Goal: Task Accomplishment & Management: Manage account settings

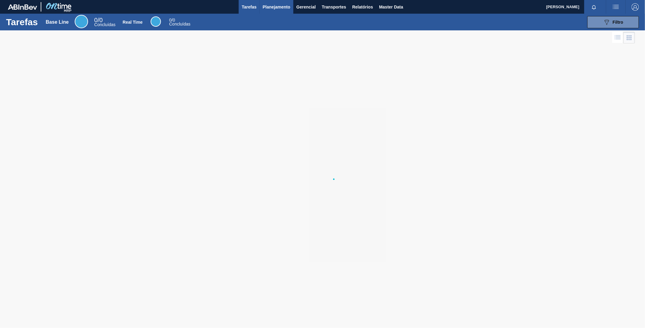
click at [278, 8] on span "Planejamento" at bounding box center [277, 6] width 28 height 7
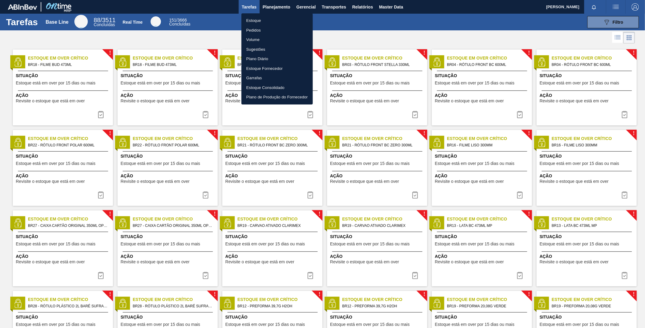
click at [252, 30] on li "Pedidos" at bounding box center [276, 30] width 71 height 10
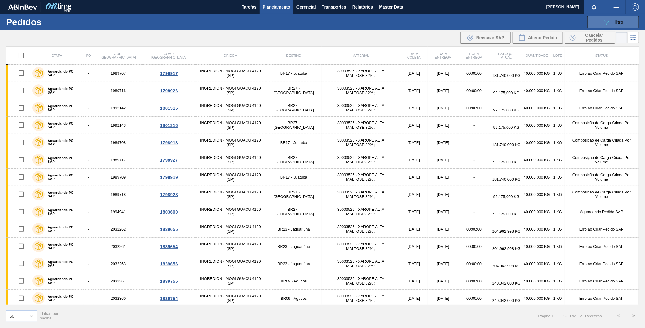
click at [599, 26] on button "089F7B8B-B2A5-4AFE-B5C0-19BA573D28AC Filtro" at bounding box center [613, 22] width 52 height 12
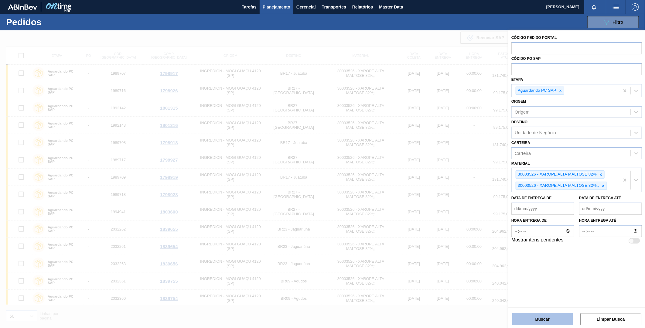
drag, startPoint x: 559, startPoint y: 318, endPoint x: 557, endPoint y: 315, distance: 3.9
click at [558, 317] on button "Buscar" at bounding box center [542, 319] width 61 height 12
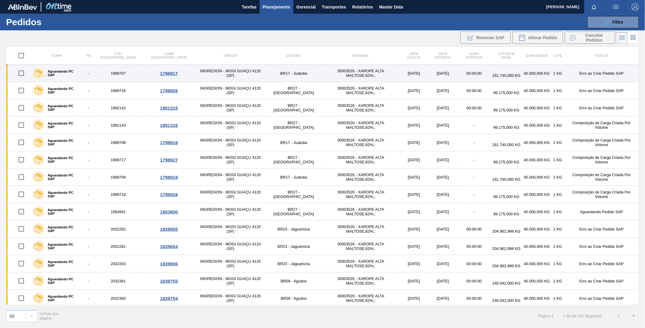
drag, startPoint x: 23, startPoint y: 72, endPoint x: 26, endPoint y: 72, distance: 3.1
click at [23, 72] on input "checkbox" at bounding box center [21, 73] width 13 height 13
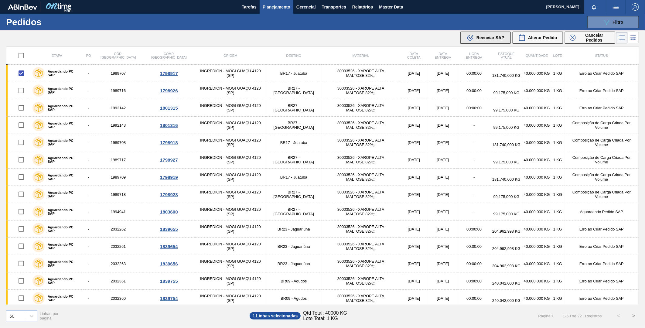
click at [498, 37] on span "Reenviar SAP" at bounding box center [490, 37] width 28 height 5
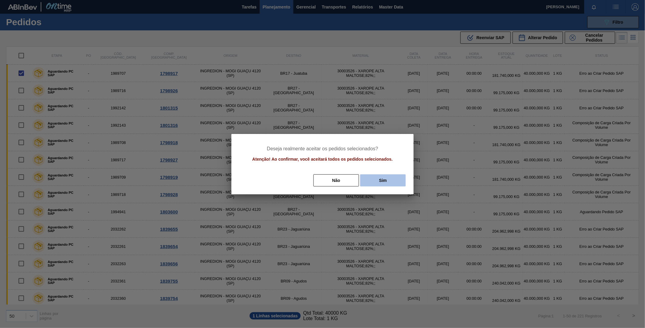
click at [385, 184] on button "Sim" at bounding box center [383, 180] width 46 height 12
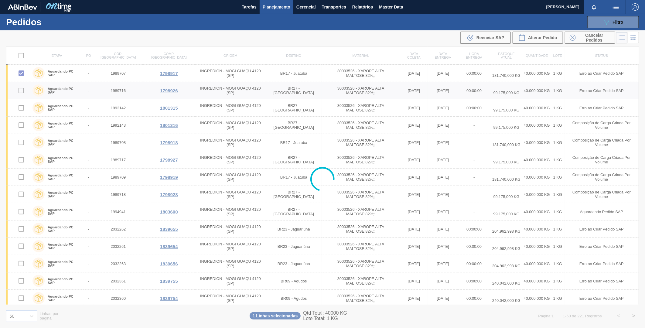
checkbox input "false"
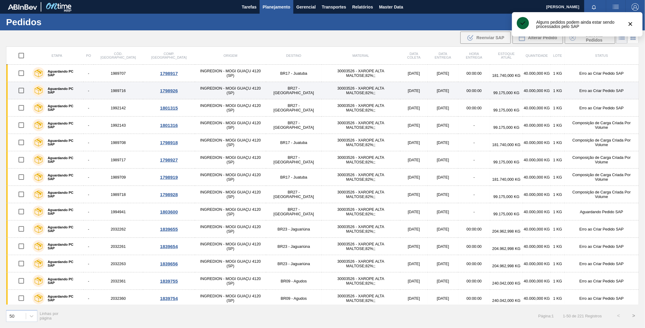
click at [22, 93] on input "checkbox" at bounding box center [21, 90] width 13 height 13
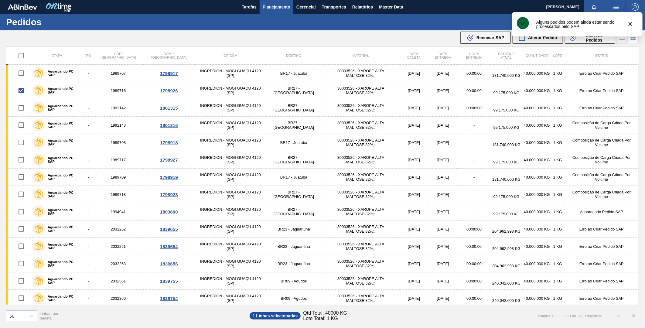
drag, startPoint x: 493, startPoint y: 35, endPoint x: 493, endPoint y: 41, distance: 5.8
click at [493, 35] on span "Reenviar SAP" at bounding box center [490, 37] width 28 height 5
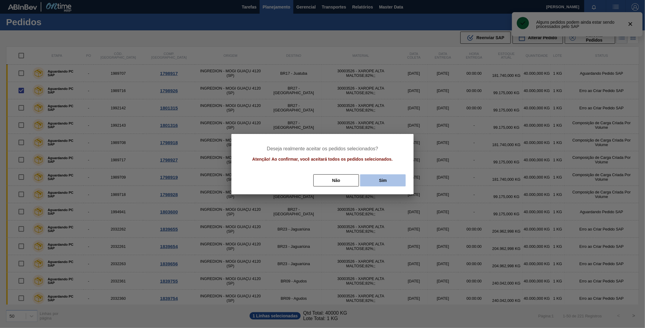
click at [379, 182] on button "Sim" at bounding box center [383, 180] width 46 height 12
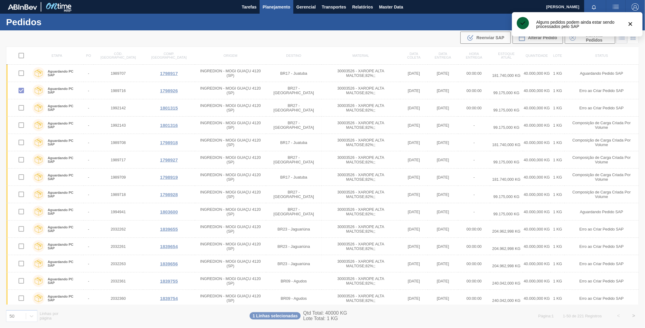
checkbox input "false"
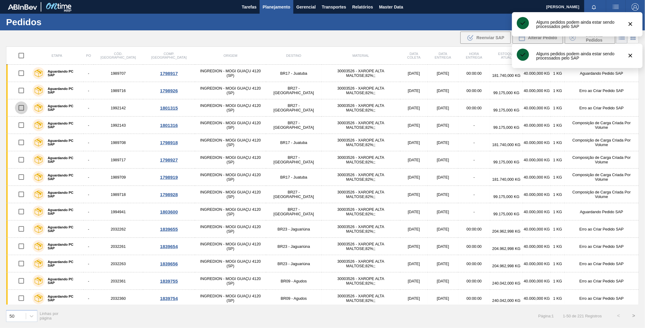
click at [21, 108] on input "checkbox" at bounding box center [21, 107] width 13 height 13
click at [499, 38] on span "Reenviar SAP" at bounding box center [490, 37] width 28 height 5
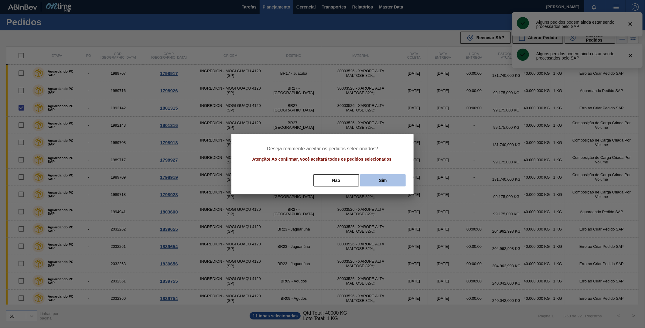
drag, startPoint x: 392, startPoint y: 181, endPoint x: 385, endPoint y: 181, distance: 7.6
click at [392, 181] on button "Sim" at bounding box center [383, 180] width 46 height 12
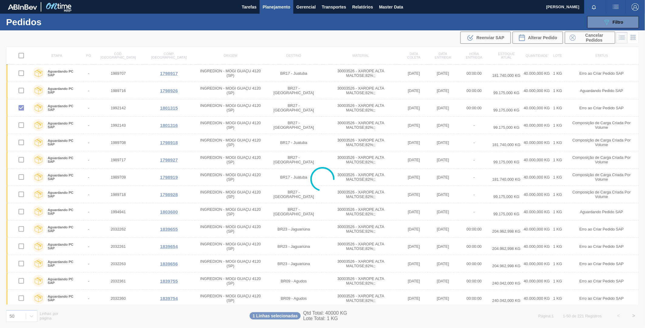
checkbox input "false"
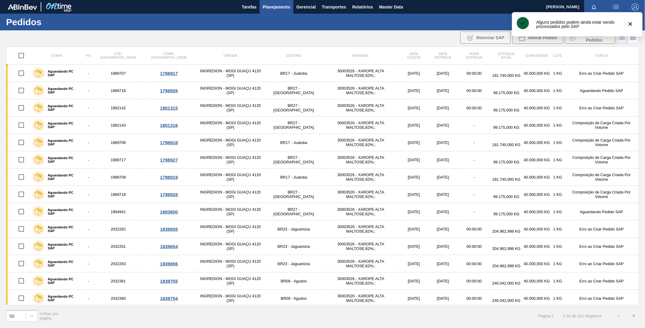
click at [20, 127] on input "checkbox" at bounding box center [21, 125] width 13 height 13
click at [481, 36] on span "Reenviar SAP" at bounding box center [490, 37] width 28 height 5
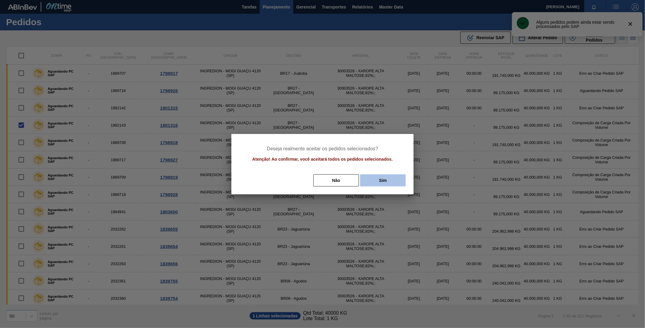
click at [383, 180] on button "Sim" at bounding box center [383, 180] width 46 height 12
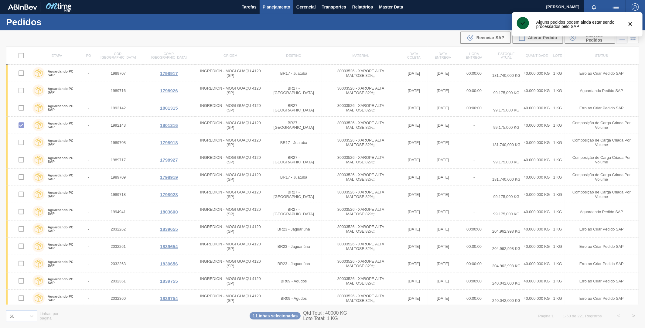
checkbox input "false"
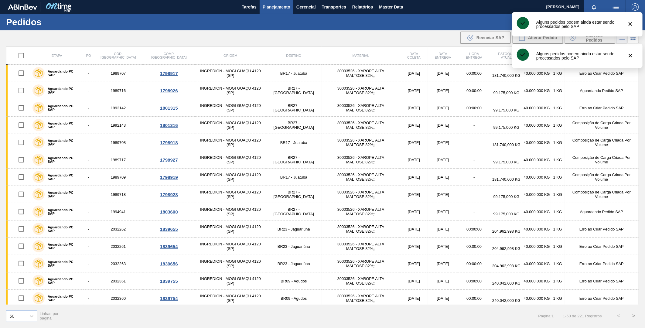
click at [22, 159] on input "checkbox" at bounding box center [21, 159] width 13 height 13
drag, startPoint x: 492, startPoint y: 40, endPoint x: 455, endPoint y: 85, distance: 58.5
click at [492, 40] on span "Reenviar SAP" at bounding box center [490, 37] width 28 height 5
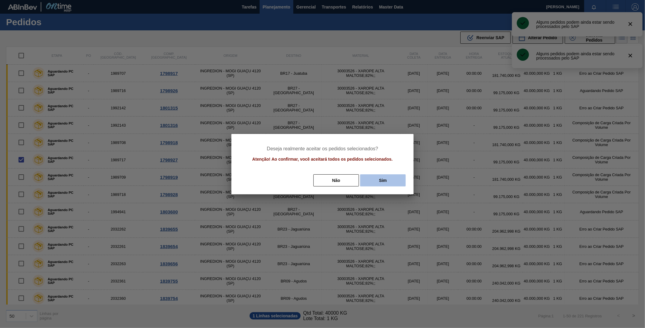
click at [393, 182] on button "Sim" at bounding box center [383, 180] width 46 height 12
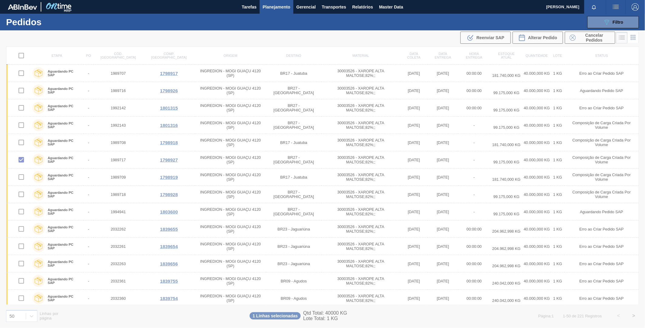
checkbox input "false"
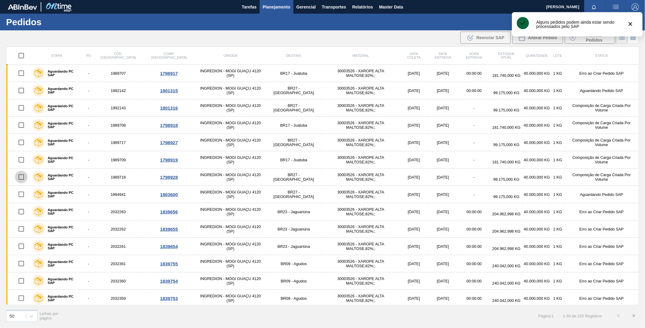
click at [21, 177] on input "checkbox" at bounding box center [21, 177] width 13 height 13
checkbox input "true"
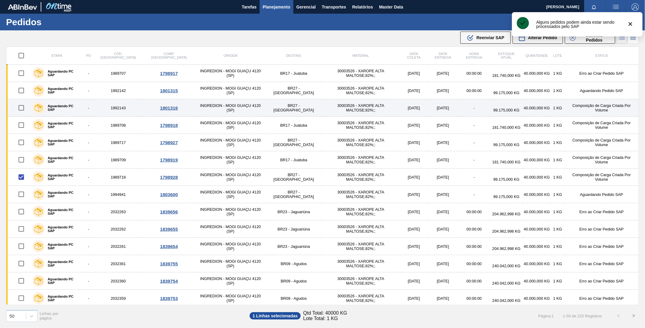
click at [20, 108] on input "checkbox" at bounding box center [21, 107] width 13 height 13
checkbox input "true"
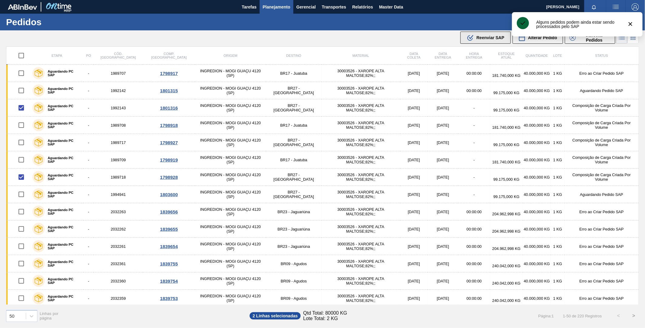
click at [487, 37] on span "Reenviar SAP" at bounding box center [490, 37] width 28 height 5
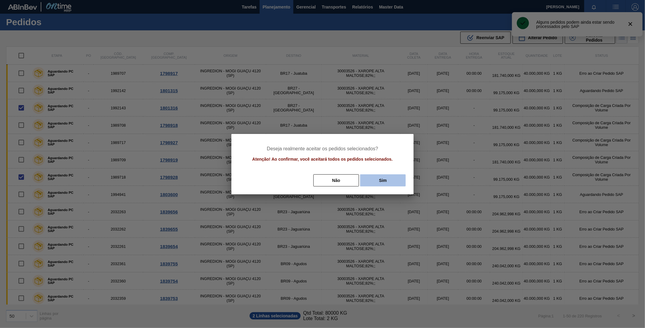
click at [394, 179] on button "Sim" at bounding box center [383, 180] width 46 height 12
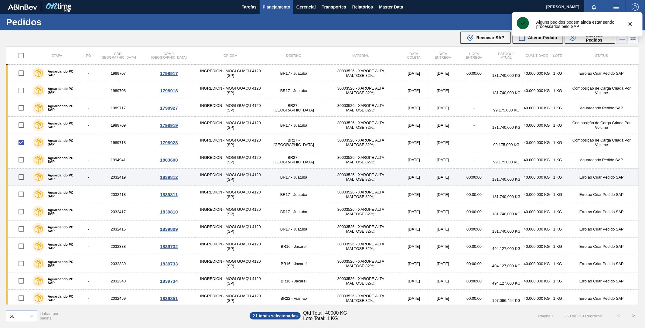
checkbox input "false"
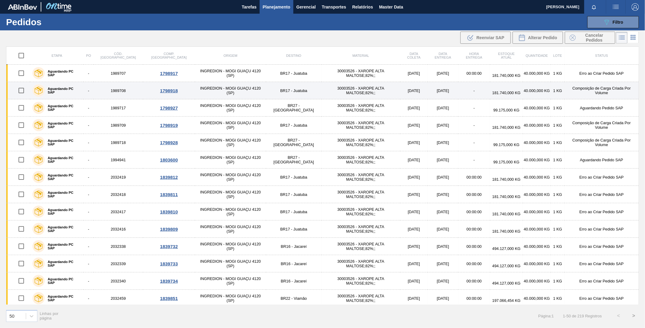
drag, startPoint x: 24, startPoint y: 93, endPoint x: 35, endPoint y: 93, distance: 11.2
click at [24, 93] on input "checkbox" at bounding box center [21, 90] width 13 height 13
checkbox input "true"
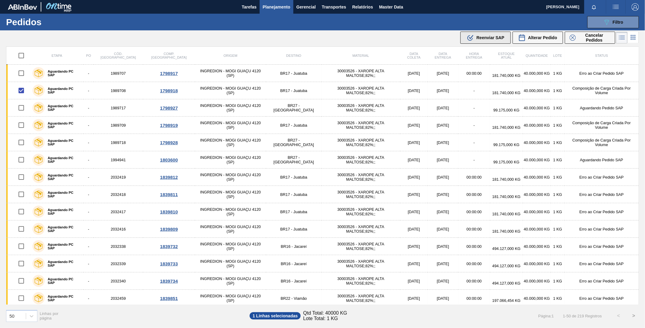
click at [500, 42] on button ".b{fill:var(--color-action-default)} Reenviar SAP" at bounding box center [485, 38] width 50 height 12
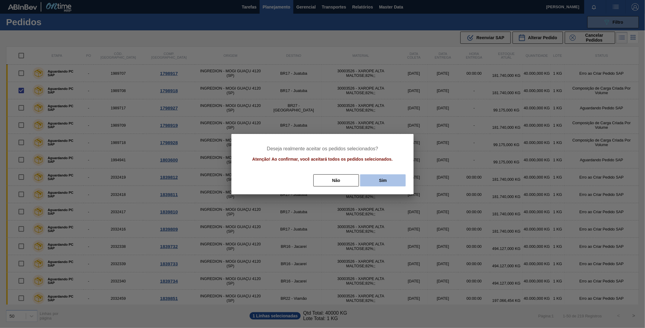
drag, startPoint x: 390, startPoint y: 181, endPoint x: 386, endPoint y: 178, distance: 5.2
click at [390, 181] on button "Sim" at bounding box center [383, 180] width 46 height 12
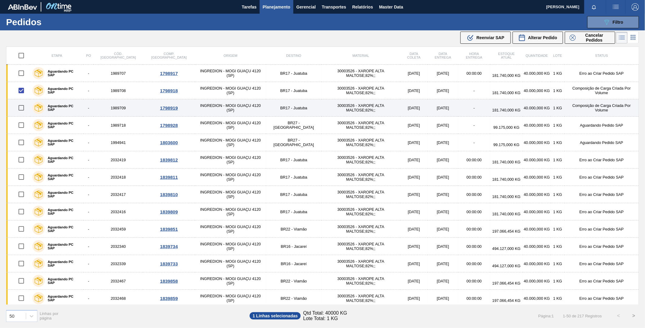
click at [23, 109] on input "checkbox" at bounding box center [21, 107] width 13 height 13
checkbox input "true"
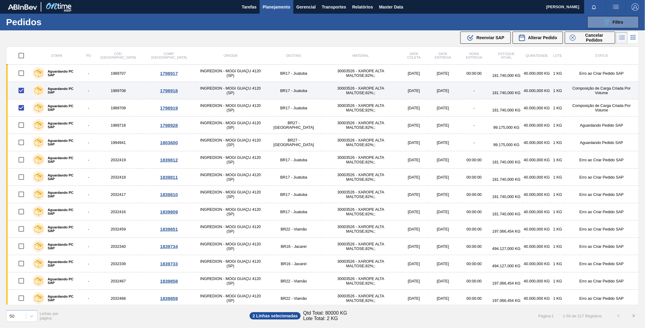
checkbox input "false"
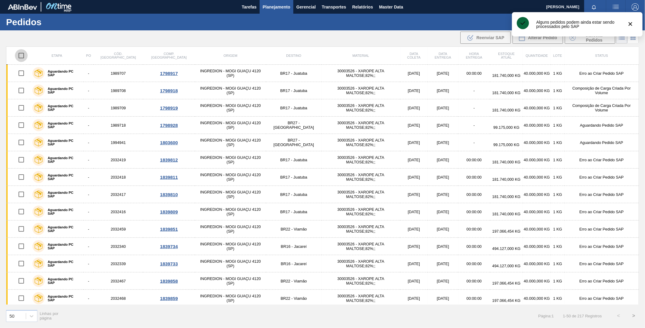
click at [19, 58] on input "checkbox" at bounding box center [21, 55] width 13 height 13
checkbox input "true"
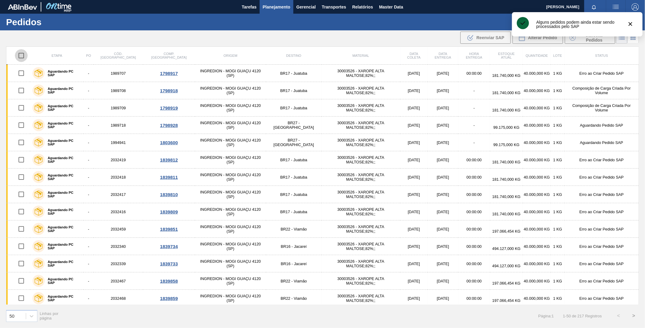
checkbox input "true"
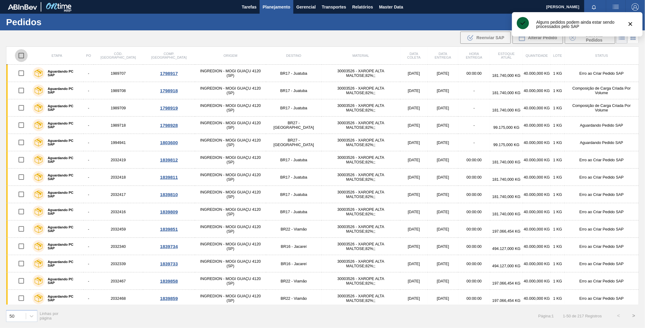
checkbox input "true"
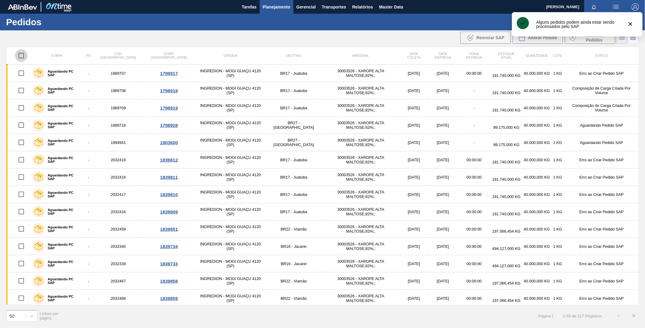
checkbox input "true"
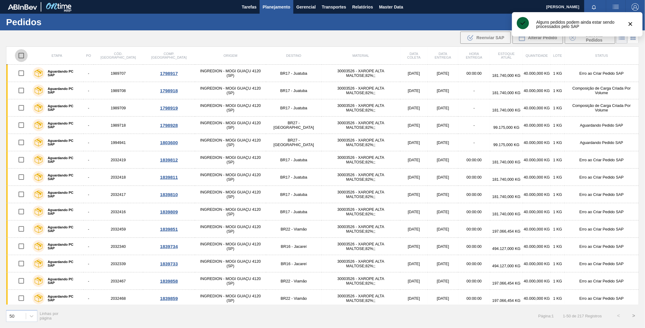
checkbox input "true"
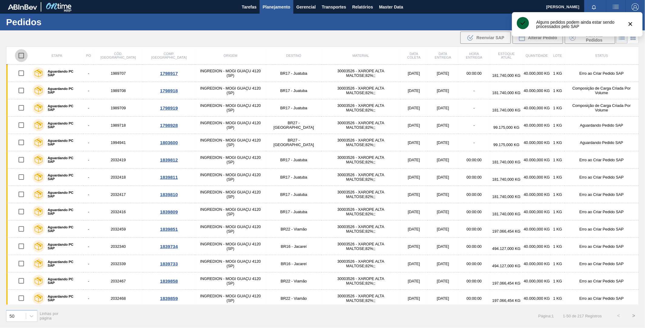
checkbox input "true"
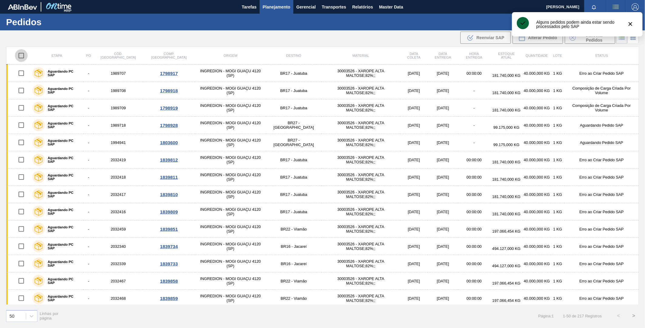
checkbox input "true"
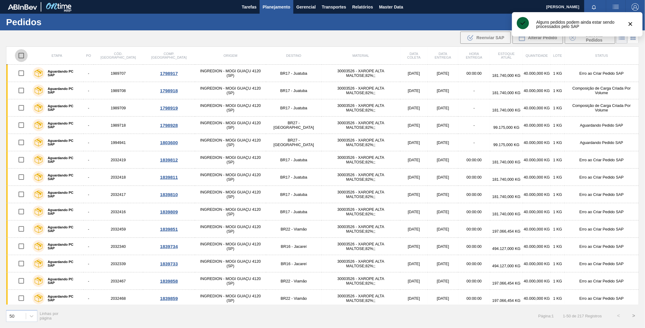
checkbox input "true"
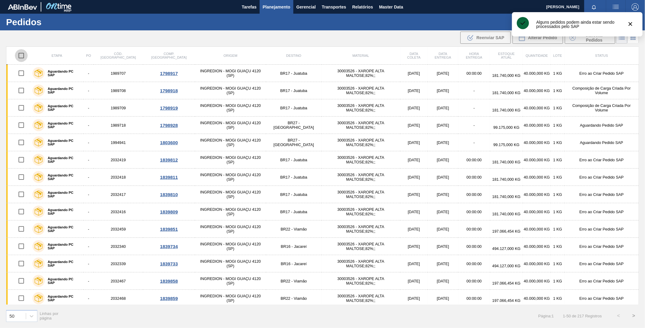
checkbox input "true"
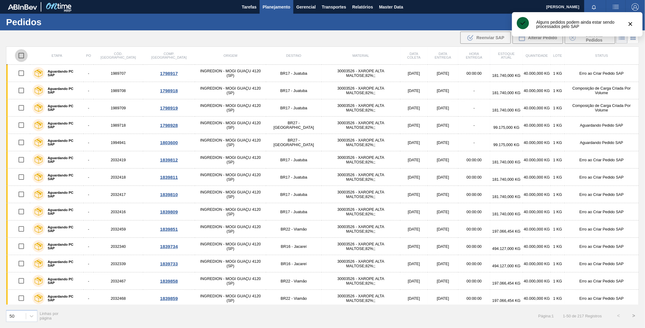
checkbox input "true"
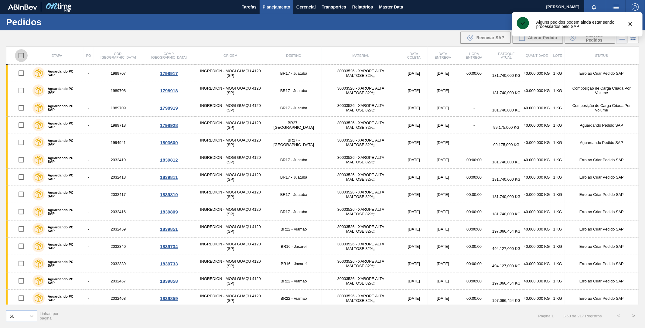
checkbox input "true"
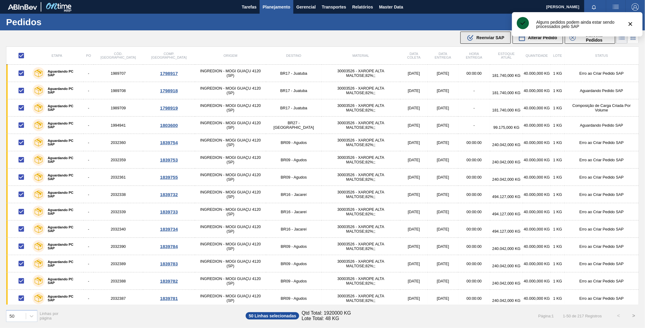
click at [478, 38] on span "Reenviar SAP" at bounding box center [490, 37] width 28 height 5
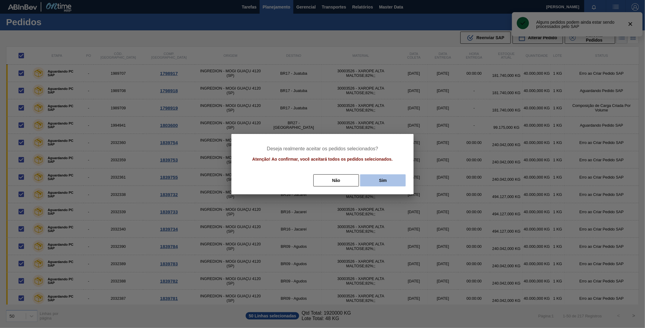
click at [386, 181] on button "Sim" at bounding box center [383, 180] width 46 height 12
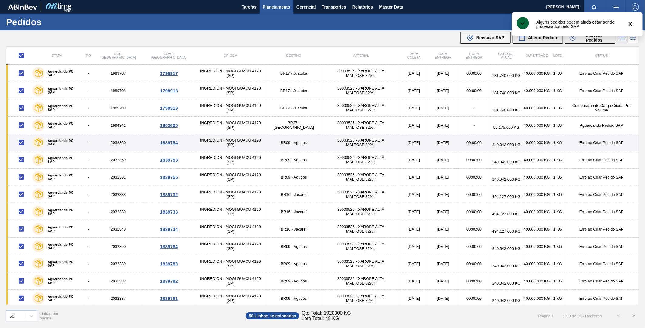
checkbox input "false"
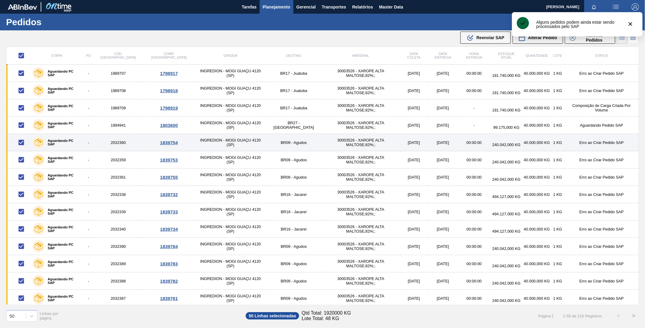
checkbox input "false"
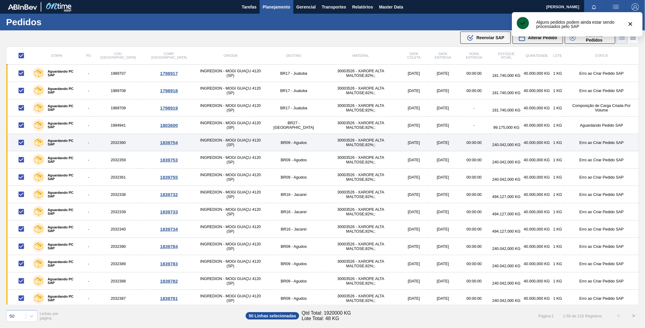
checkbox input "false"
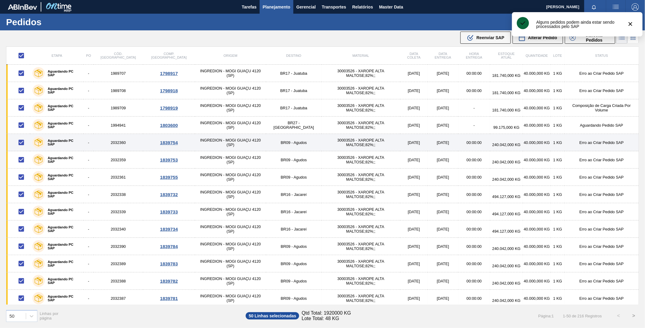
checkbox input "false"
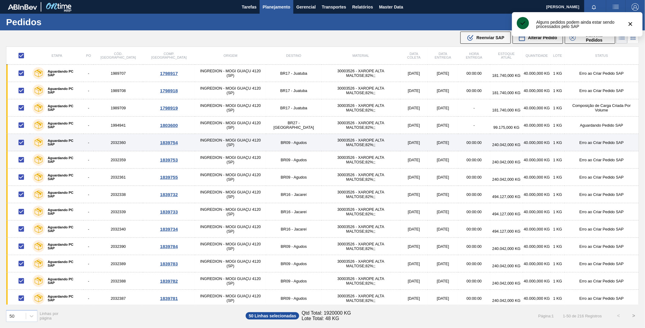
checkbox input "false"
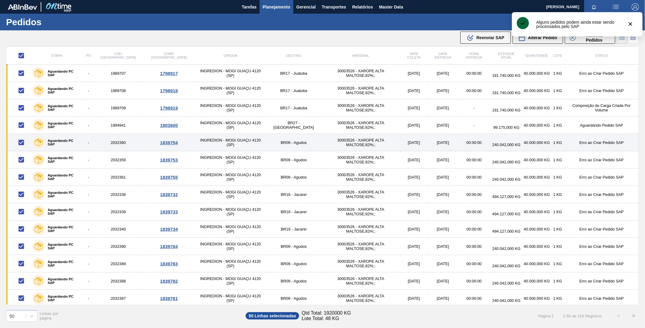
checkbox input "false"
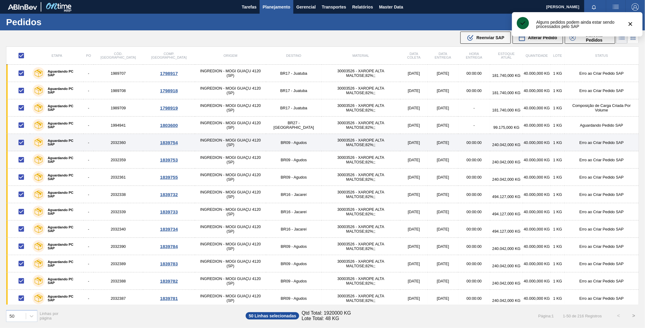
checkbox input "false"
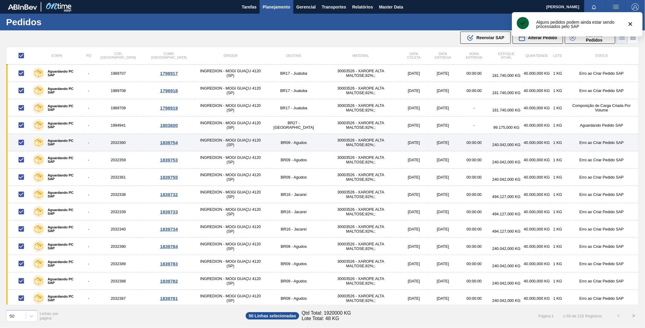
checkbox input "false"
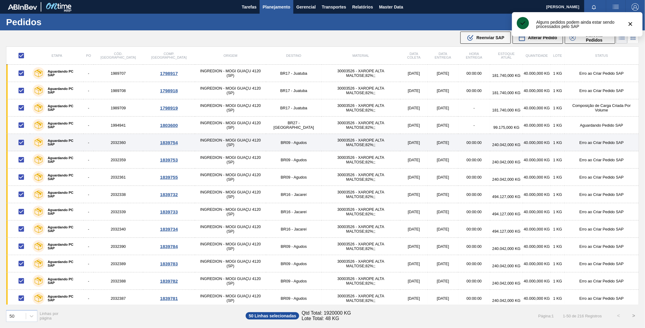
checkbox input "false"
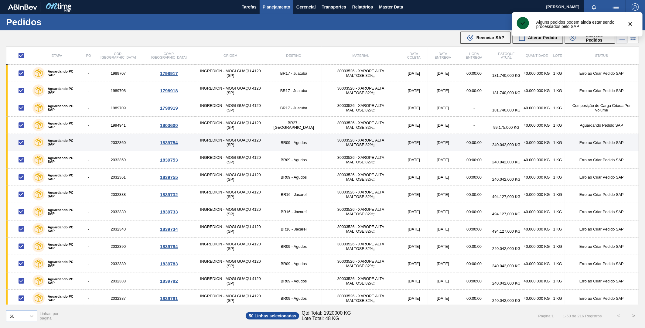
checkbox input "false"
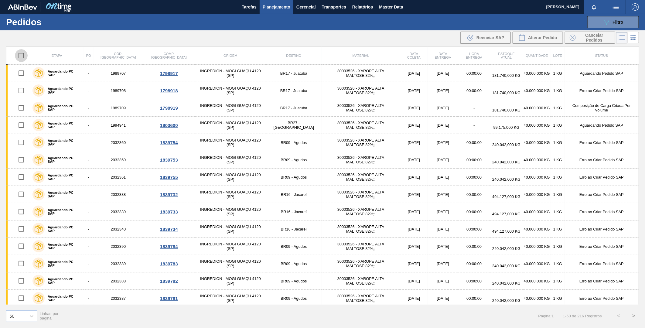
drag, startPoint x: 20, startPoint y: 58, endPoint x: 132, endPoint y: 63, distance: 112.4
click at [22, 57] on input "checkbox" at bounding box center [21, 55] width 13 height 13
checkbox input "true"
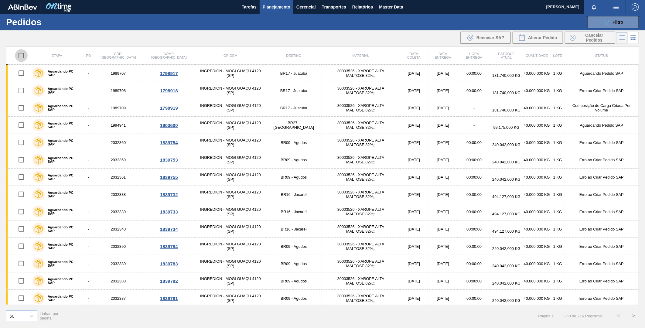
checkbox input "true"
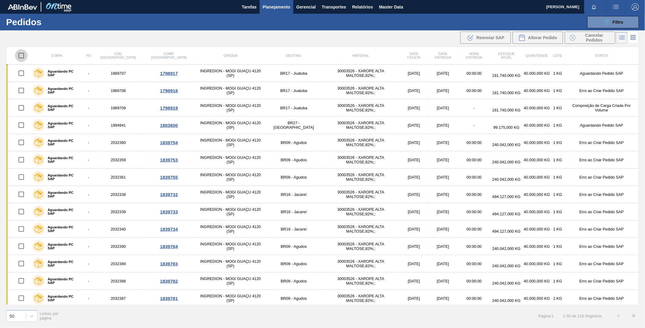
checkbox input "true"
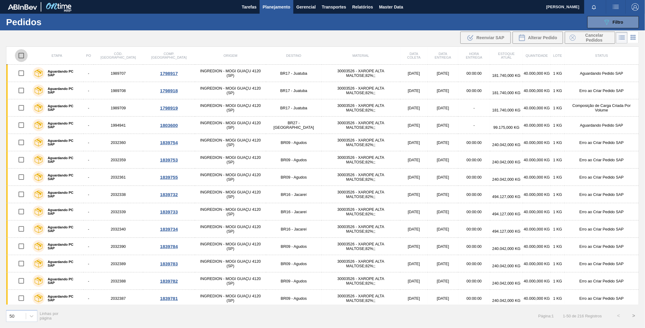
checkbox input "true"
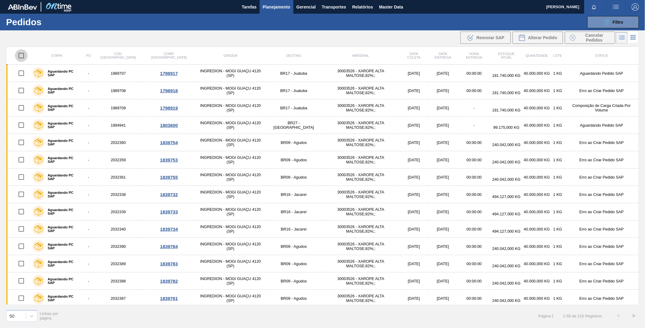
checkbox input "true"
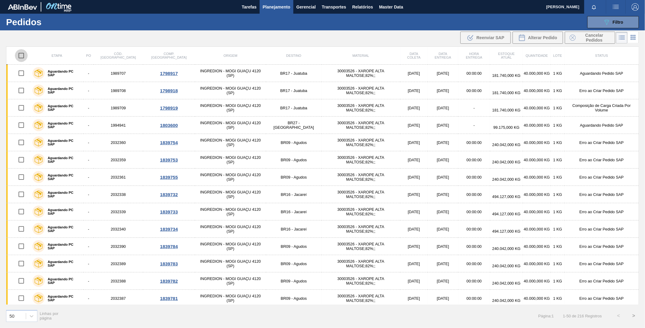
checkbox input "true"
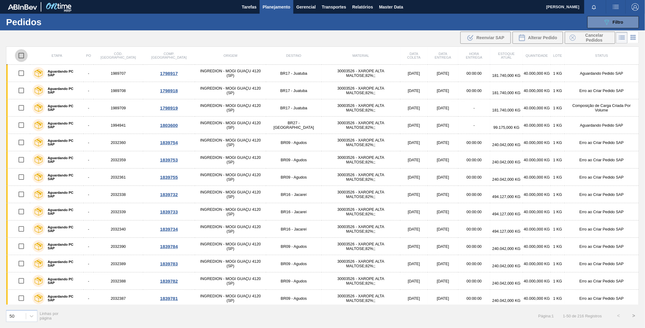
checkbox input "true"
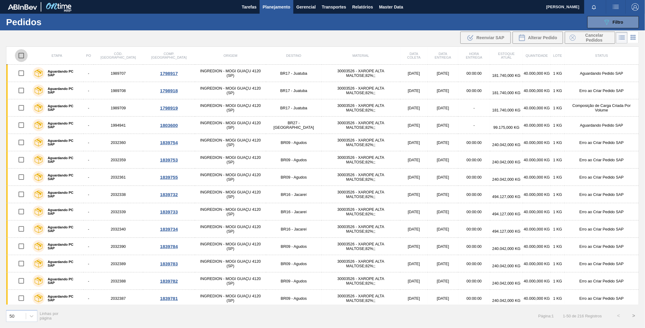
checkbox input "true"
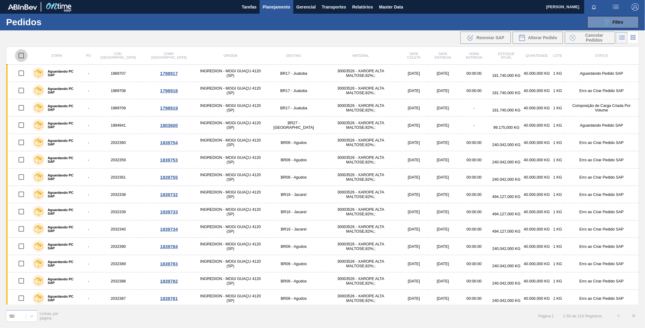
checkbox input "true"
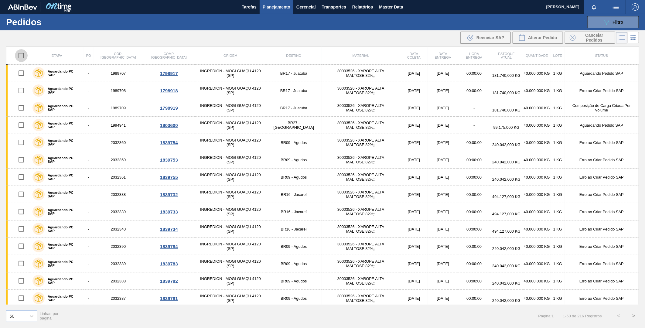
checkbox input "true"
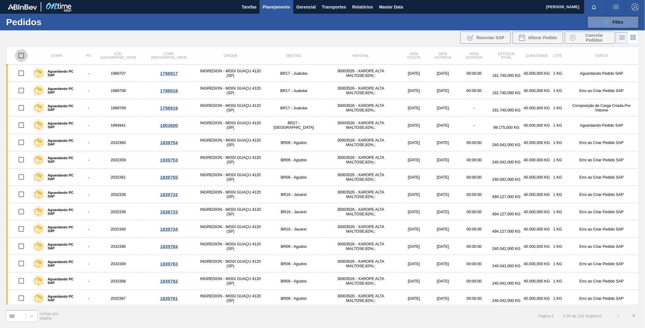
checkbox input "true"
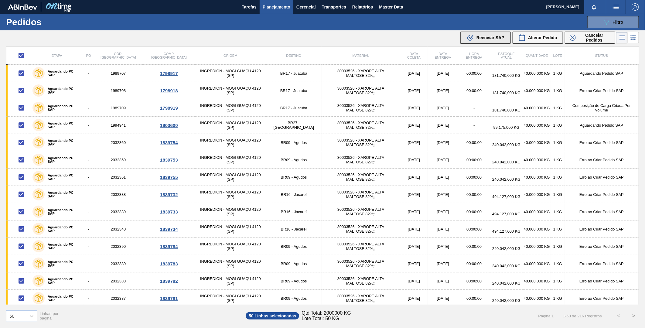
click at [489, 39] on span "Reenviar SAP" at bounding box center [490, 37] width 28 height 5
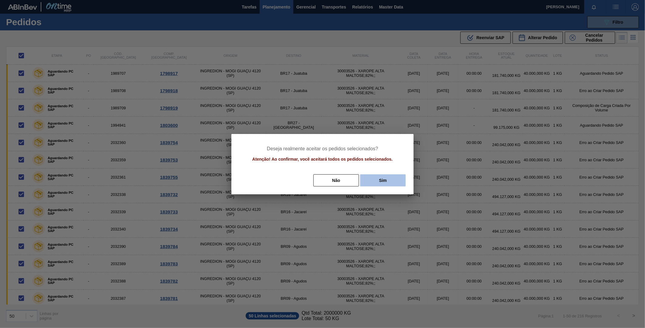
click at [388, 180] on button "Sim" at bounding box center [383, 180] width 46 height 12
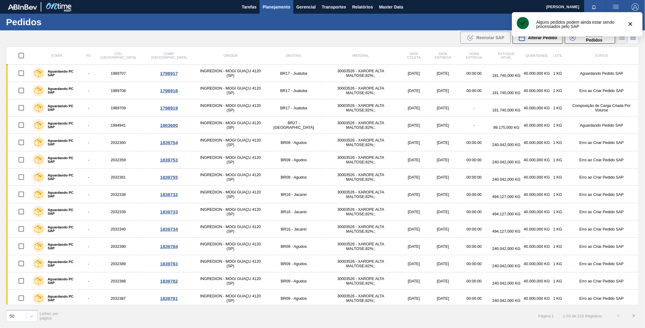
checkbox input "false"
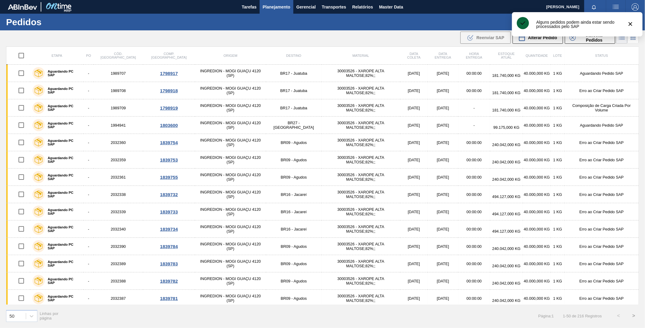
checkbox input "false"
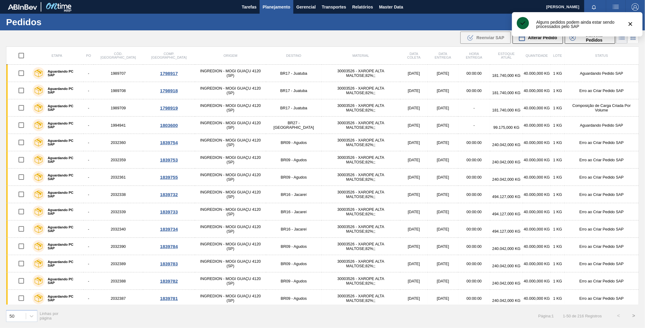
checkbox input "false"
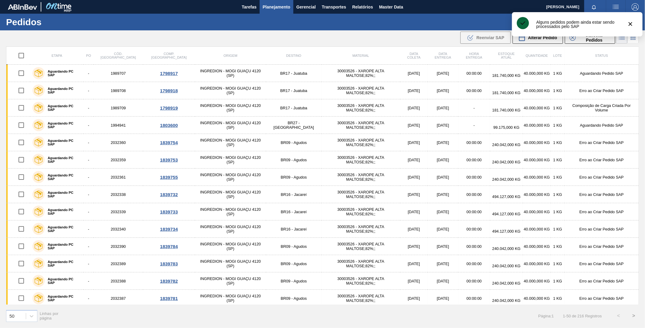
checkbox input "false"
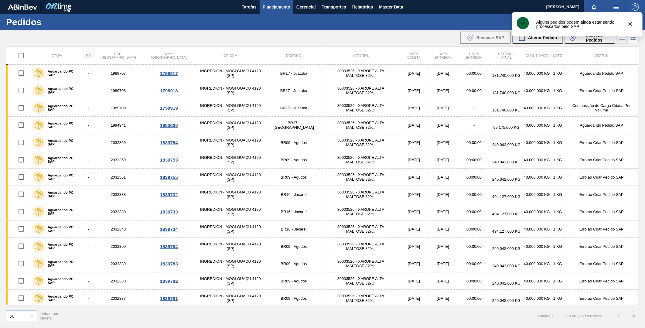
checkbox input "false"
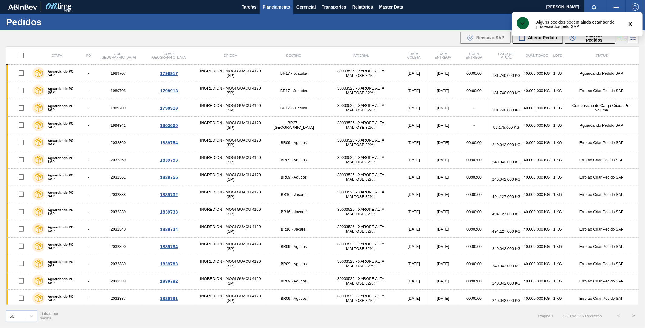
checkbox input "false"
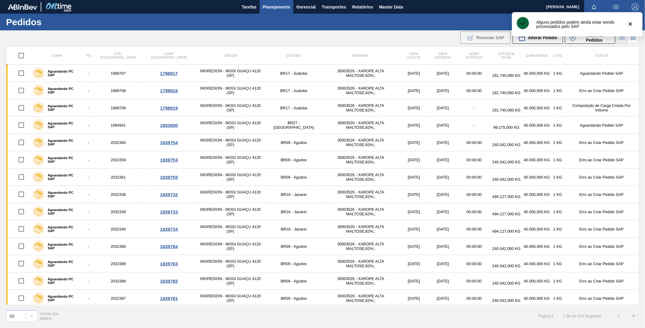
checkbox input "false"
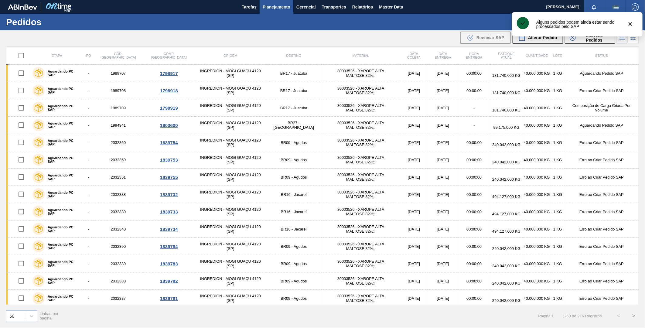
checkbox input "false"
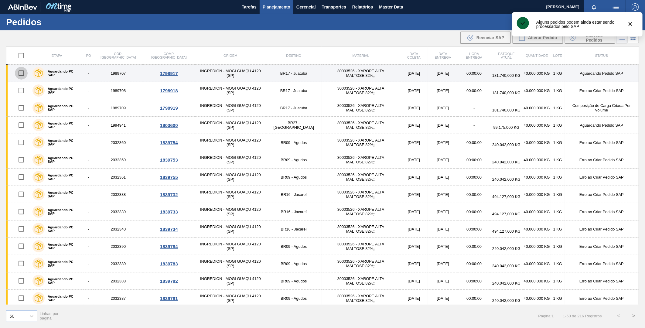
click at [23, 74] on input "checkbox" at bounding box center [21, 73] width 13 height 13
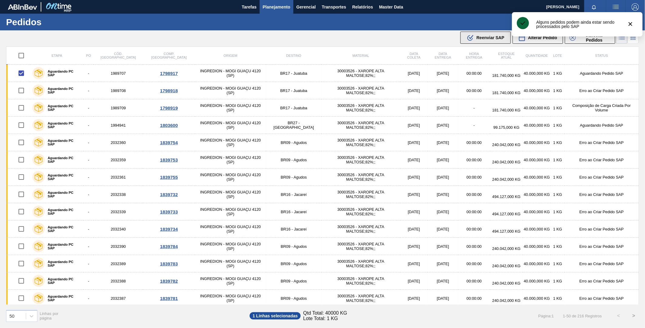
click at [484, 40] on div ".b{fill:var(--color-action-default)} Reenviar SAP" at bounding box center [486, 37] width 38 height 7
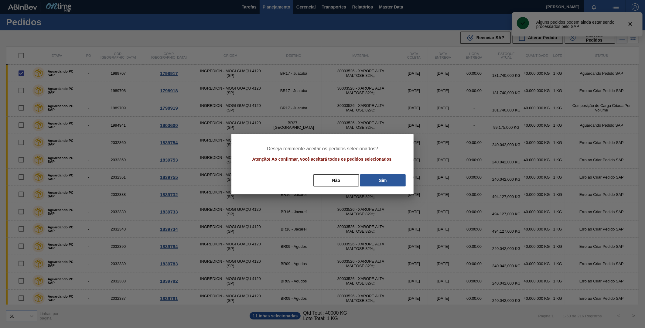
drag, startPoint x: 387, startPoint y: 183, endPoint x: 347, endPoint y: 175, distance: 41.0
click at [386, 183] on button "Sim" at bounding box center [383, 180] width 46 height 12
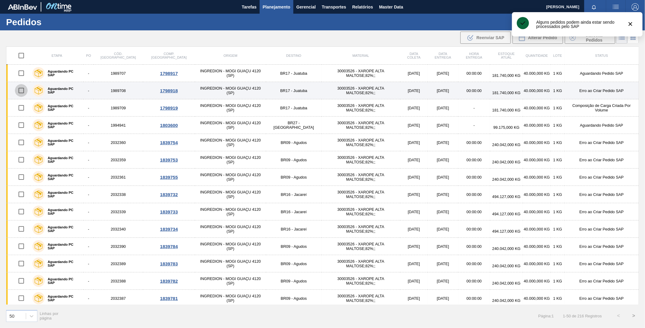
click at [23, 88] on input "checkbox" at bounding box center [21, 90] width 13 height 13
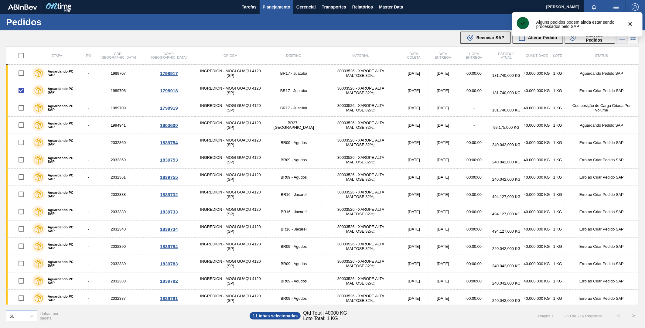
click at [487, 43] on button ".b{fill:var(--color-action-default)} Reenviar SAP" at bounding box center [485, 38] width 50 height 12
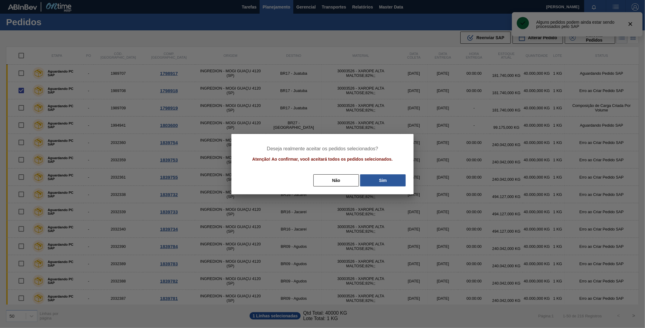
click at [379, 185] on button "Sim" at bounding box center [383, 180] width 46 height 12
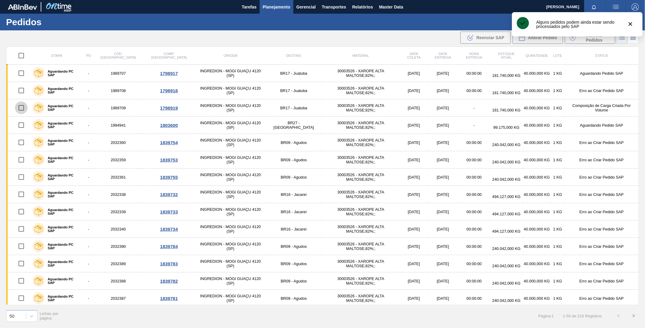
click at [25, 108] on input "checkbox" at bounding box center [21, 107] width 13 height 13
click at [474, 40] on div ".b{fill:var(--color-action-default)} Reenviar SAP" at bounding box center [486, 37] width 38 height 7
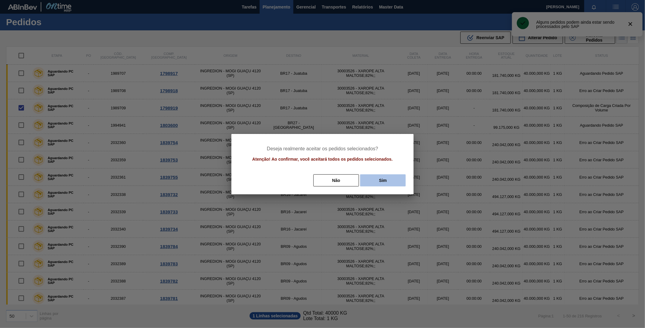
drag, startPoint x: 397, startPoint y: 171, endPoint x: 394, endPoint y: 176, distance: 6.0
click at [396, 172] on div "Deseja realmente aceitar os pedidos selecionados? Atenção! Ao confirmar, você a…" at bounding box center [322, 164] width 182 height 60
click at [394, 176] on button "Sim" at bounding box center [383, 180] width 46 height 12
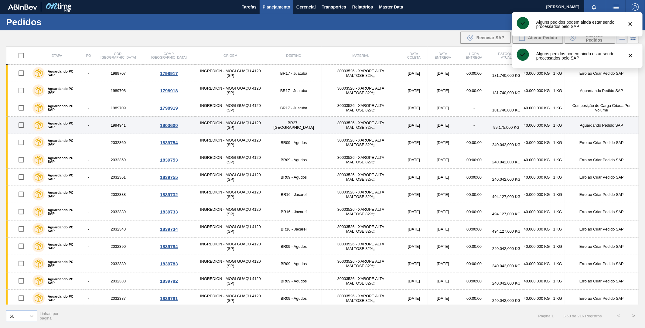
click at [22, 130] on input "checkbox" at bounding box center [21, 125] width 13 height 13
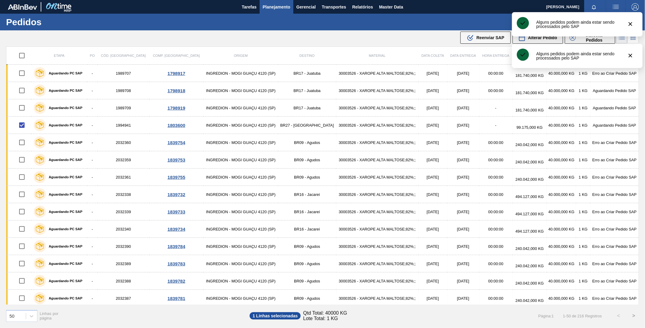
click at [494, 39] on span "Reenviar SAP" at bounding box center [490, 37] width 28 height 5
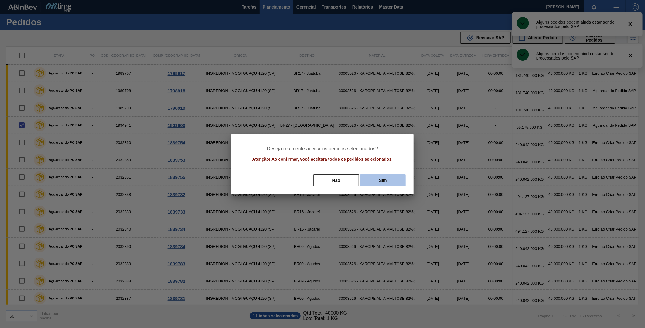
click at [386, 178] on button "Sim" at bounding box center [383, 180] width 46 height 12
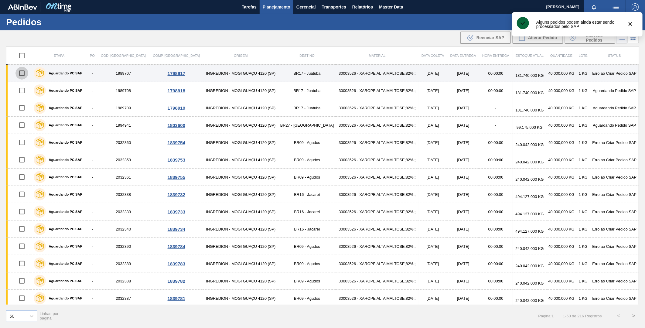
click at [25, 71] on input "checkbox" at bounding box center [21, 73] width 13 height 13
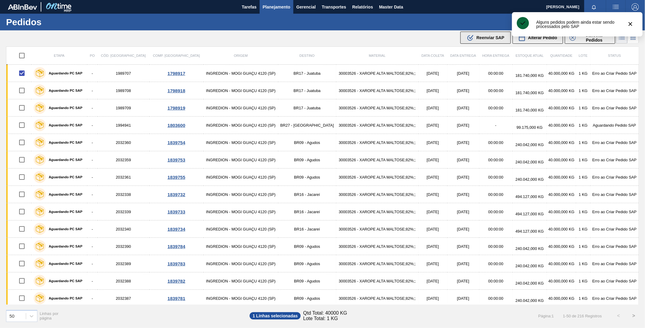
click at [484, 40] on span "Reenviar SAP" at bounding box center [490, 37] width 28 height 5
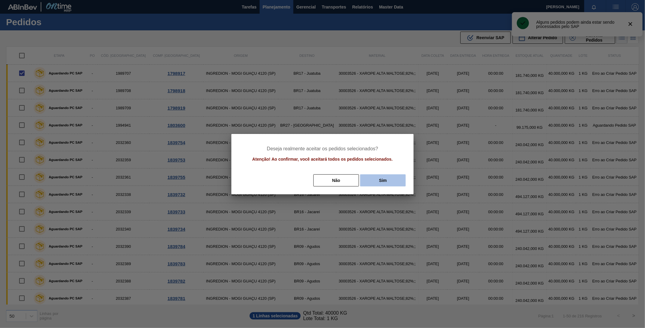
click at [389, 180] on button "Sim" at bounding box center [383, 180] width 46 height 12
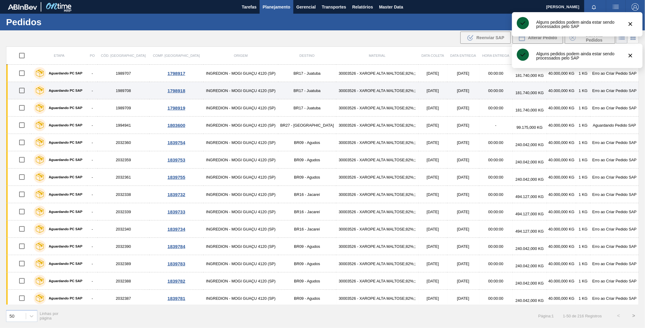
click at [25, 88] on input "checkbox" at bounding box center [21, 90] width 13 height 13
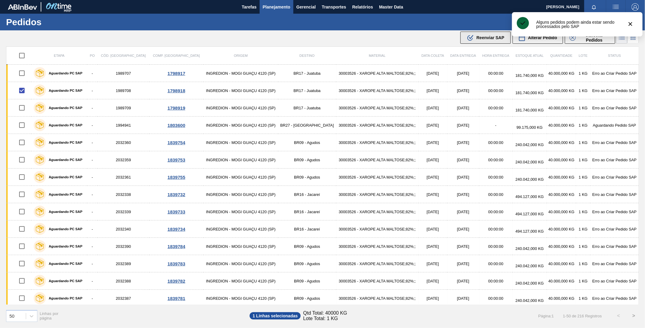
click at [474, 39] on icon ".b{fill:var(--color-action-default)}" at bounding box center [470, 37] width 7 height 7
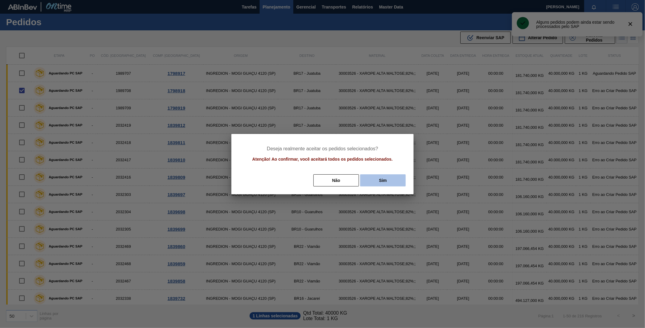
click at [377, 184] on button "Sim" at bounding box center [383, 180] width 46 height 12
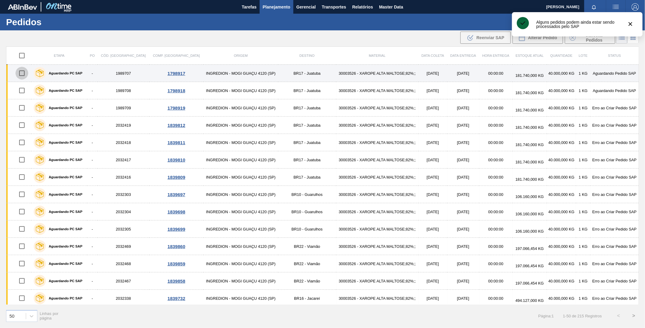
click at [25, 74] on input "checkbox" at bounding box center [21, 73] width 13 height 13
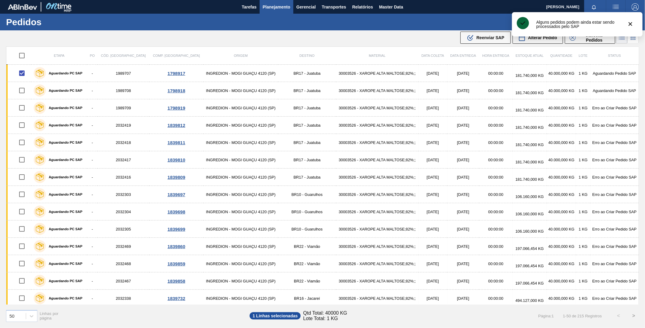
click at [498, 38] on span "Reenviar SAP" at bounding box center [490, 37] width 28 height 5
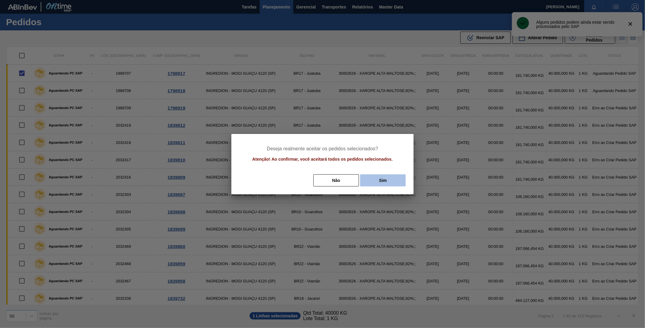
click at [395, 181] on button "Sim" at bounding box center [383, 180] width 46 height 12
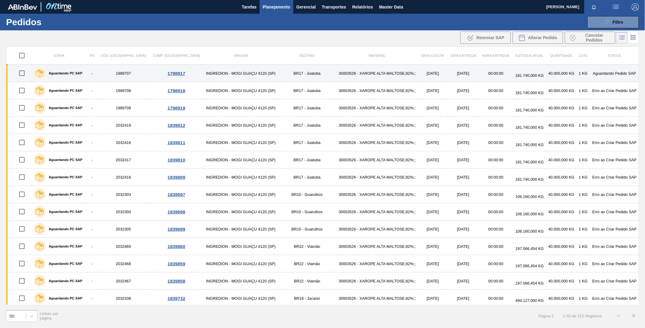
click at [23, 72] on input "checkbox" at bounding box center [21, 73] width 13 height 13
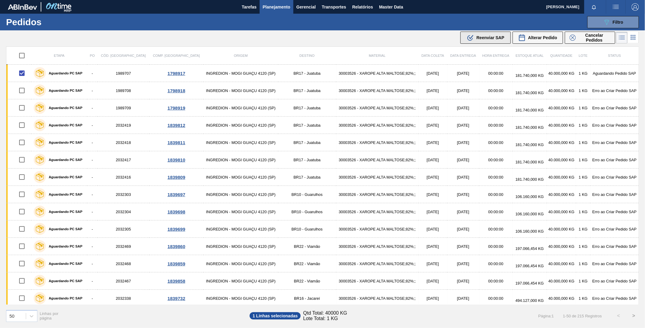
click at [490, 39] on span "Reenviar SAP" at bounding box center [490, 37] width 28 height 5
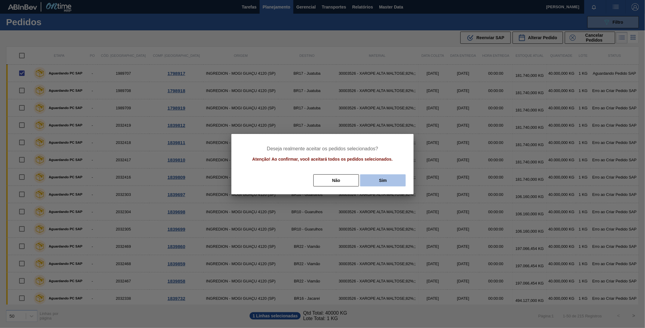
click at [381, 181] on button "Sim" at bounding box center [383, 180] width 46 height 12
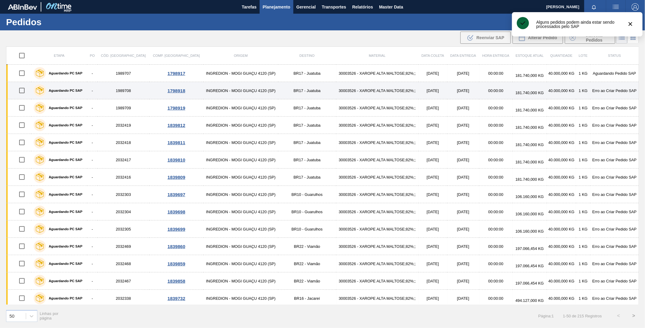
click at [22, 92] on input "checkbox" at bounding box center [21, 90] width 13 height 13
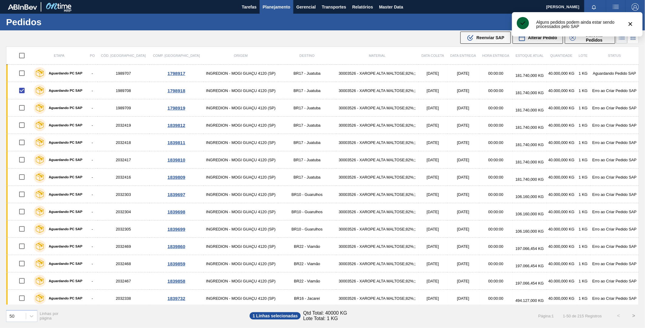
drag, startPoint x: 483, startPoint y: 34, endPoint x: 471, endPoint y: 55, distance: 23.9
click at [483, 34] on div ".b{fill:var(--color-action-default)} Reenviar SAP" at bounding box center [486, 37] width 38 height 7
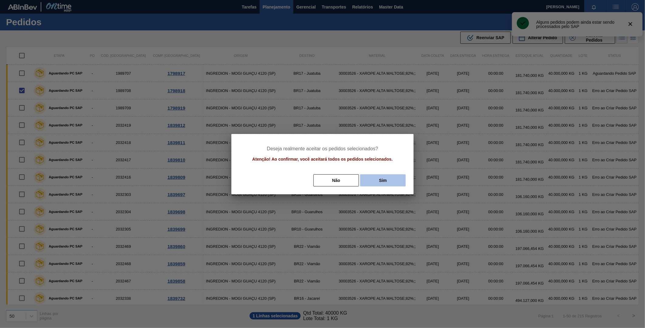
click at [388, 179] on button "Sim" at bounding box center [383, 180] width 46 height 12
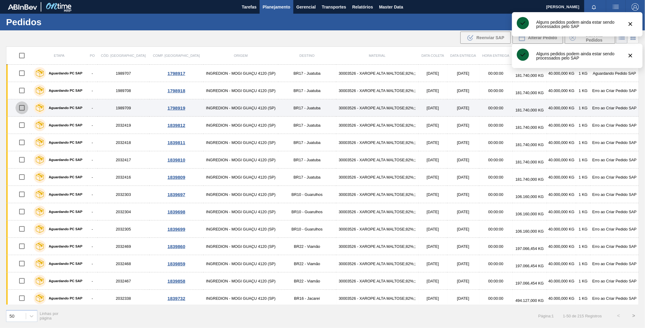
click at [22, 109] on input "checkbox" at bounding box center [21, 107] width 13 height 13
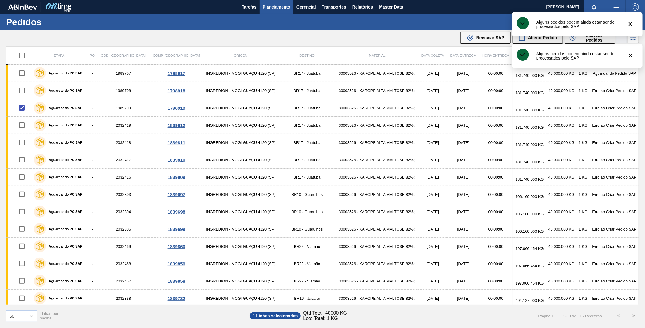
click at [481, 37] on span "Reenviar SAP" at bounding box center [490, 37] width 28 height 5
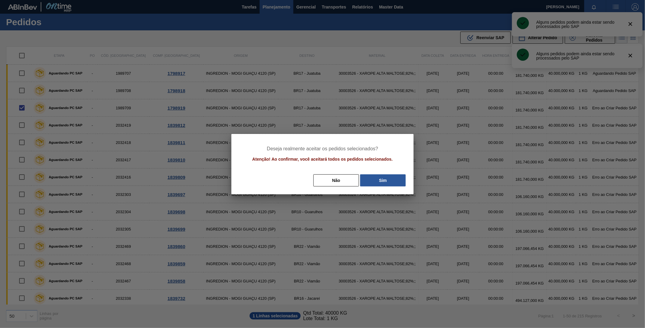
drag, startPoint x: 381, startPoint y: 182, endPoint x: 397, endPoint y: 174, distance: 17.8
click at [381, 182] on button "Sim" at bounding box center [383, 180] width 46 height 12
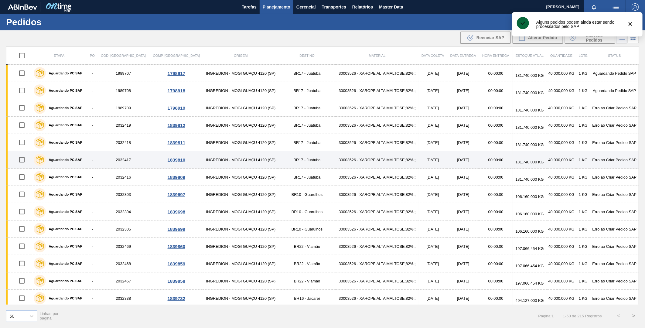
click at [22, 161] on input "checkbox" at bounding box center [21, 159] width 13 height 13
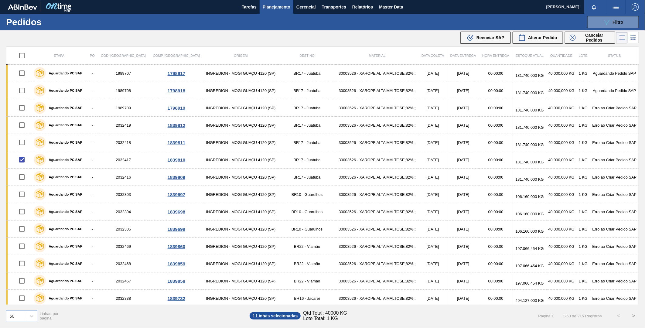
click at [481, 38] on span "Reenviar SAP" at bounding box center [490, 37] width 28 height 5
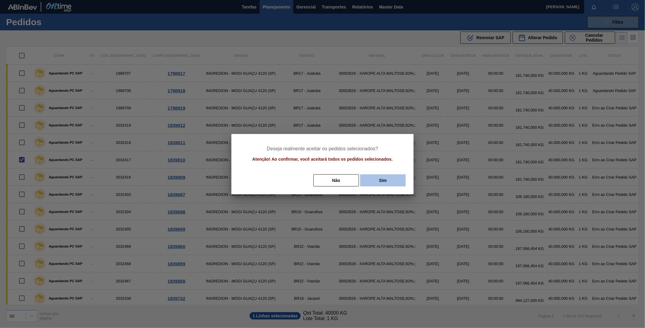
click at [376, 179] on button "Sim" at bounding box center [383, 180] width 46 height 12
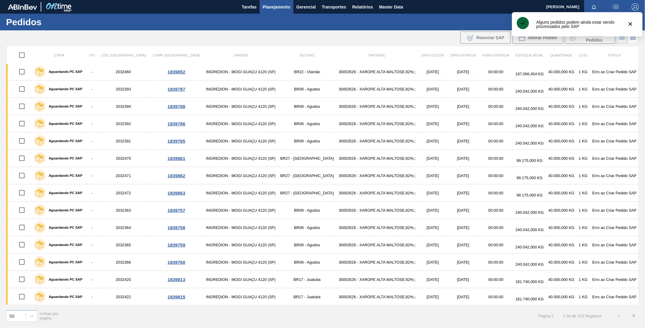
scroll to position [627, 0]
click at [629, 314] on button ">" at bounding box center [633, 315] width 15 height 15
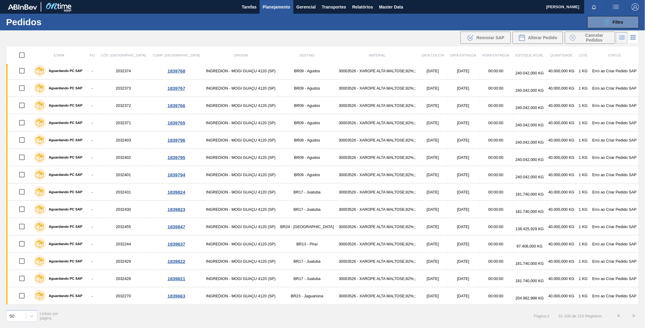
click at [76, 69] on label "Aguardando PC SAP" at bounding box center [64, 71] width 37 height 4
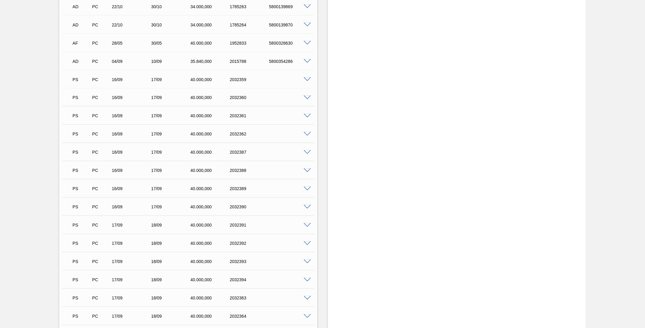
scroll to position [607, 0]
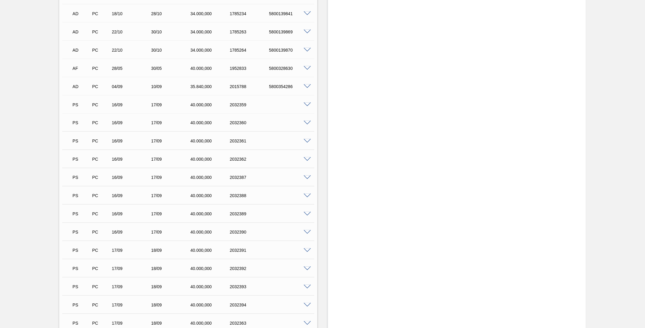
click at [305, 107] on div "PS PC 16/09 17/09 40.000,000 2032359" at bounding box center [188, 104] width 252 height 15
click at [307, 104] on span at bounding box center [307, 105] width 7 height 5
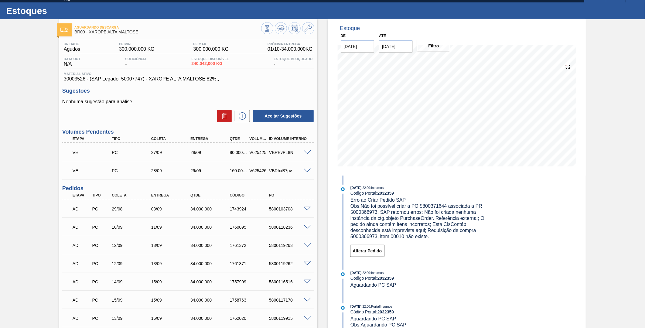
scroll to position [0, 0]
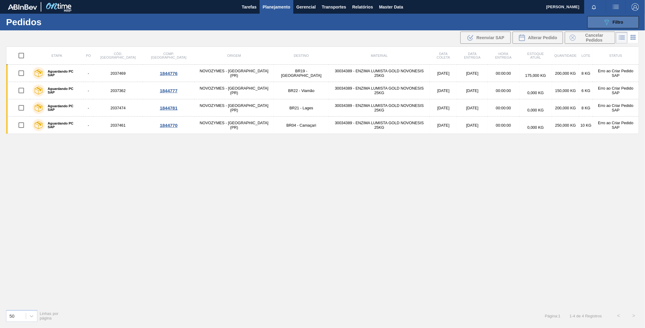
click at [601, 20] on button "089F7B8B-B2A5-4AFE-B5C0-19BA573D28AC Filtro" at bounding box center [613, 22] width 52 height 12
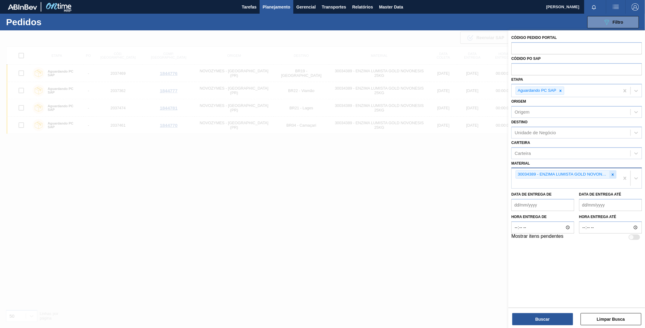
drag, startPoint x: 612, startPoint y: 175, endPoint x: 611, endPoint y: 170, distance: 4.4
click at [612, 174] on icon at bounding box center [612, 174] width 4 height 4
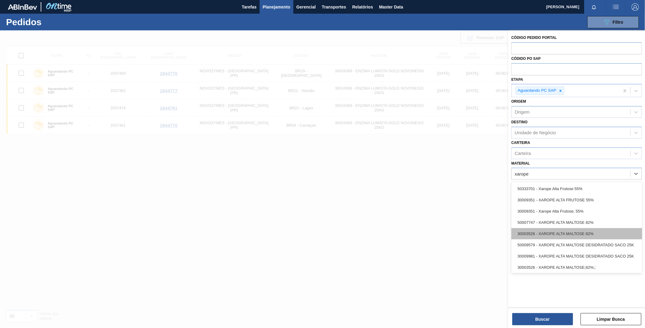
click at [568, 232] on div "30003526 - XAROPE ALTA MALTOSE 82%" at bounding box center [576, 233] width 131 height 11
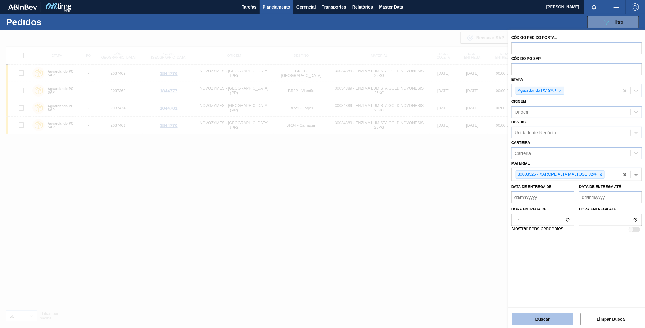
click at [548, 315] on button "Buscar" at bounding box center [542, 319] width 61 height 12
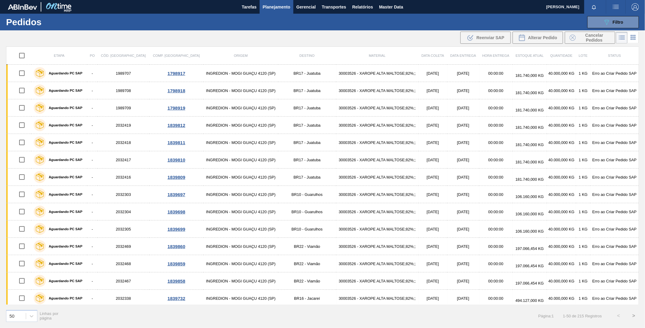
click at [18, 39] on div ".b{fill:var(--color-action-default)} Reenviar SAP Alterar Pedido Cancelar Pedid…" at bounding box center [322, 37] width 645 height 15
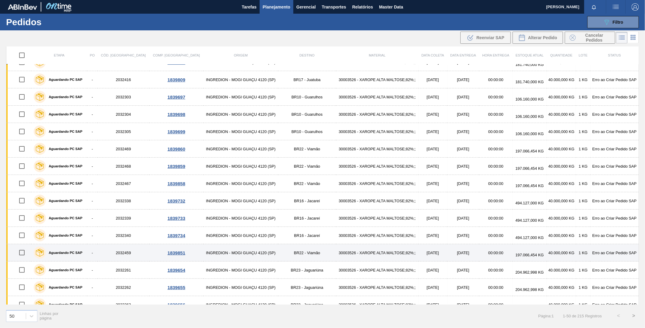
scroll to position [101, 0]
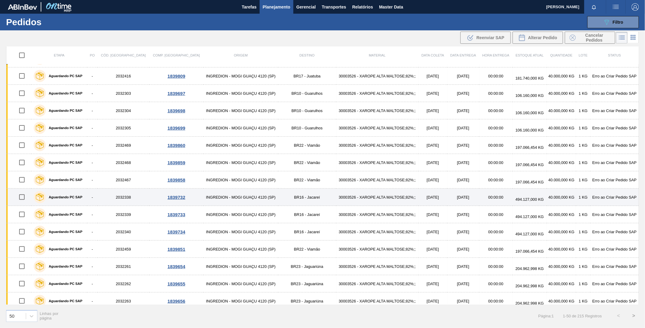
click at [72, 199] on label "Aguardando PC SAP" at bounding box center [64, 197] width 37 height 4
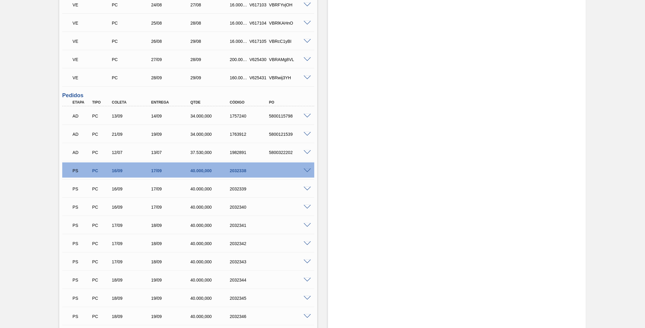
scroll to position [337, 0]
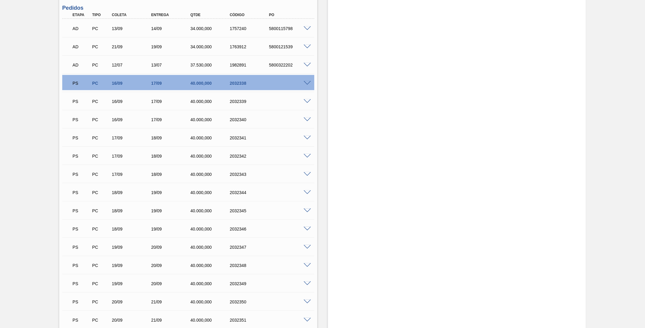
click at [307, 80] on div "PS PC 16/09 17/09 40.000,000 2032338" at bounding box center [188, 82] width 252 height 15
click at [306, 82] on span at bounding box center [307, 83] width 7 height 5
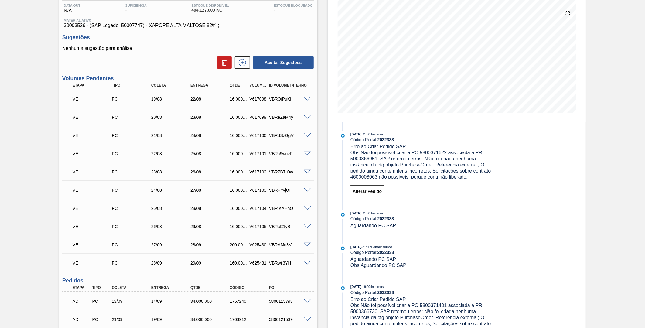
scroll to position [67, 0]
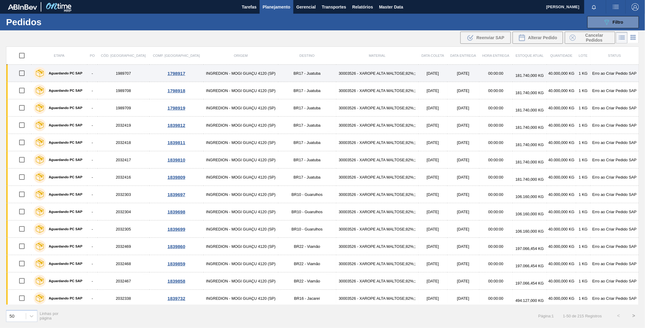
click at [78, 72] on label "Aguardando PC SAP" at bounding box center [64, 73] width 37 height 4
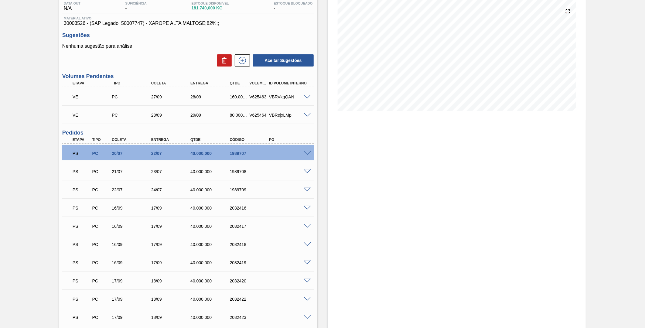
scroll to position [67, 0]
click at [307, 151] on span at bounding box center [307, 153] width 7 height 5
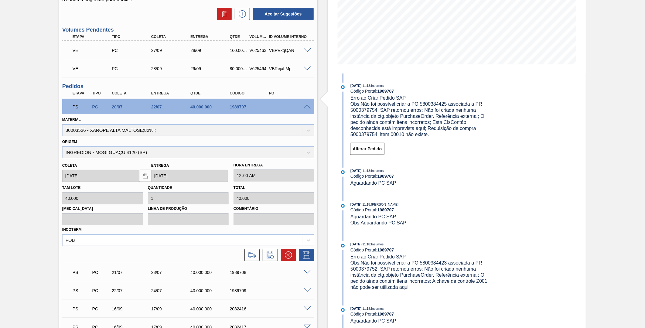
scroll to position [101, 0]
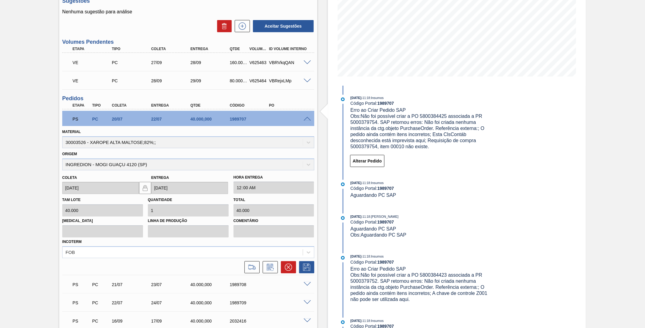
click at [300, 118] on div "PS PC 20/07 22/07 40.000,000 1989707" at bounding box center [187, 118] width 236 height 12
click at [302, 120] on div at bounding box center [308, 118] width 12 height 5
click at [306, 119] on span at bounding box center [307, 119] width 7 height 5
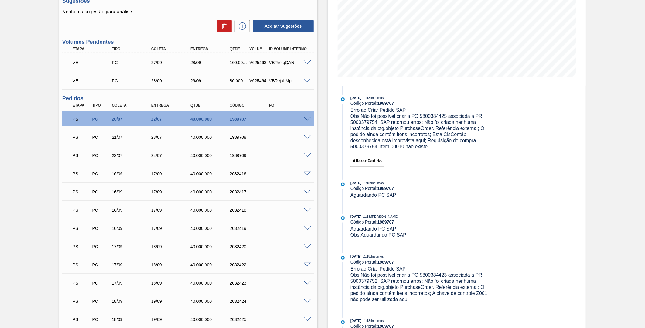
click at [304, 172] on span at bounding box center [307, 174] width 7 height 5
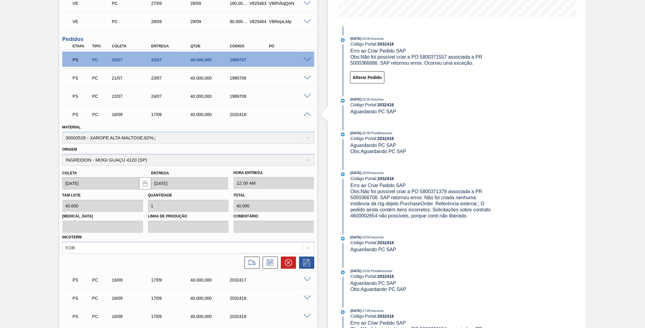
scroll to position [168, 0]
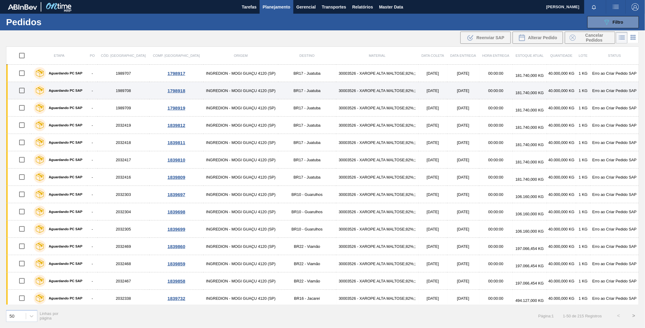
click at [80, 90] on label "Aguardando PC SAP" at bounding box center [64, 91] width 37 height 4
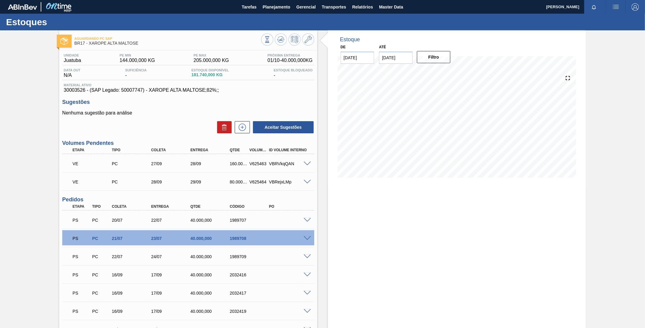
click at [306, 221] on span at bounding box center [307, 220] width 7 height 5
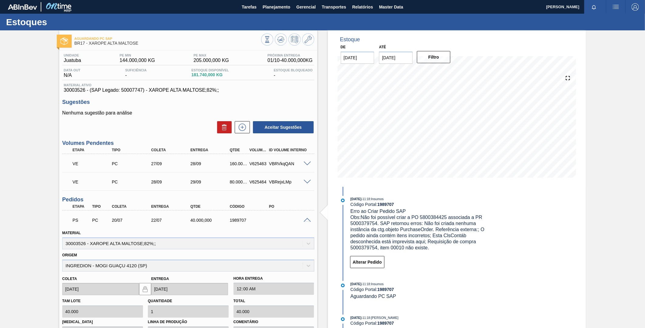
click at [307, 218] on span at bounding box center [307, 220] width 7 height 5
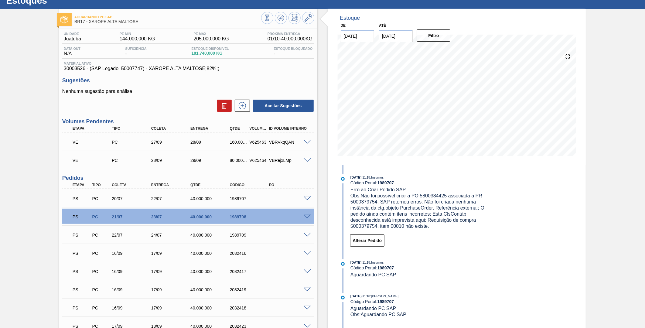
scroll to position [34, 0]
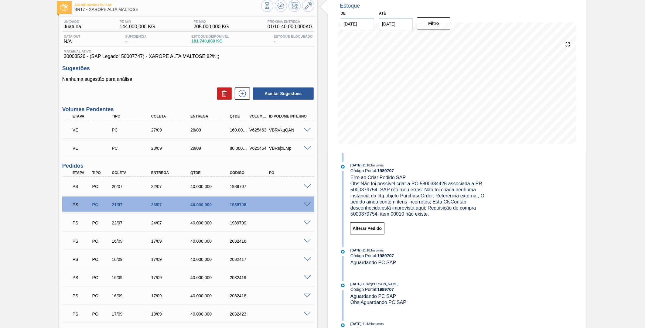
click at [308, 205] on span at bounding box center [307, 204] width 7 height 5
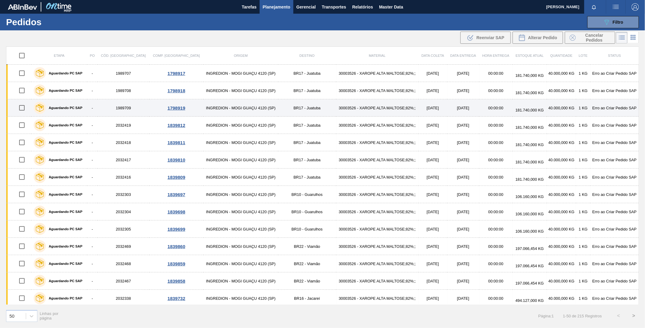
click at [76, 109] on label "Aguardando PC SAP" at bounding box center [64, 108] width 37 height 4
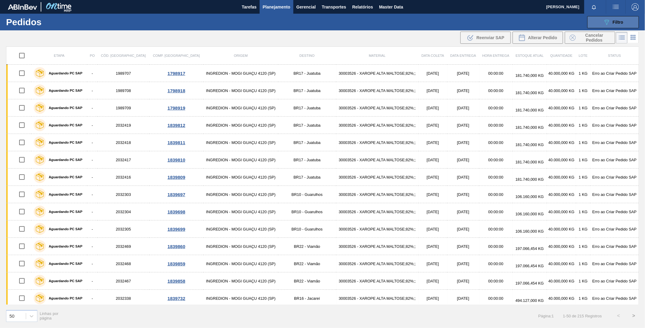
click at [608, 20] on icon "089F7B8B-B2A5-4AFE-B5C0-19BA573D28AC" at bounding box center [606, 22] width 7 height 7
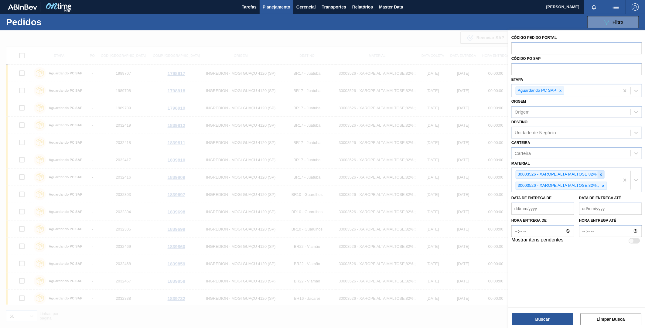
click at [602, 172] on icon at bounding box center [601, 174] width 4 height 4
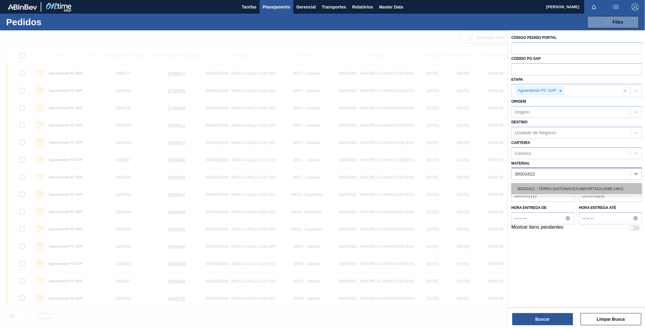
drag, startPoint x: 549, startPoint y: 189, endPoint x: 548, endPoint y: 199, distance: 9.3
click at [549, 189] on div "30003422 - TERRA DIATOMACEA;IMPORTADA;EMB 24KG" at bounding box center [576, 188] width 131 height 11
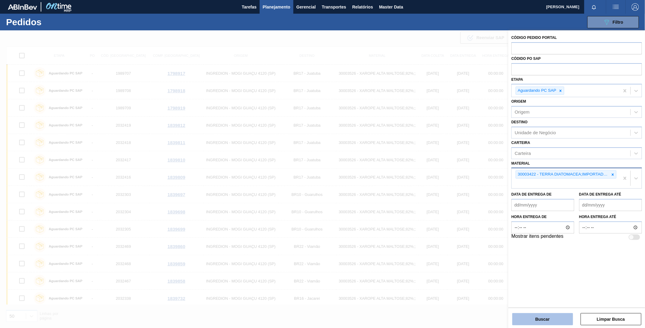
click at [544, 322] on button "Buscar" at bounding box center [542, 319] width 61 height 12
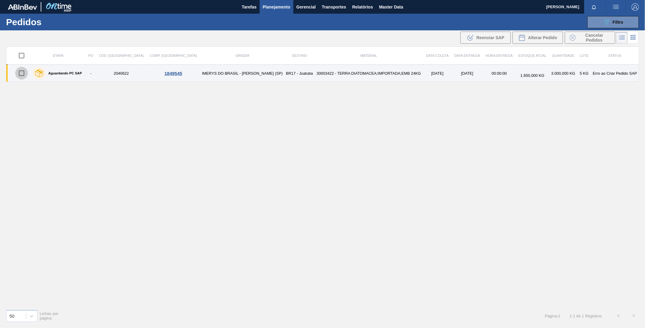
click at [22, 72] on input "checkbox" at bounding box center [21, 73] width 13 height 13
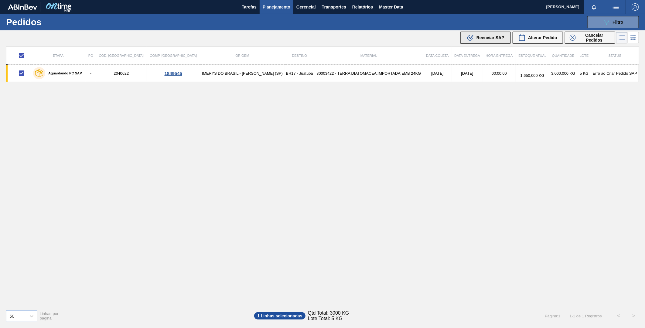
click at [498, 39] on span "Reenviar SAP" at bounding box center [490, 37] width 28 height 5
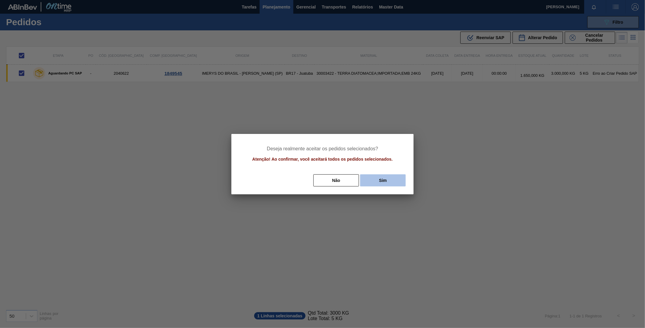
click at [385, 181] on button "Sim" at bounding box center [383, 180] width 46 height 12
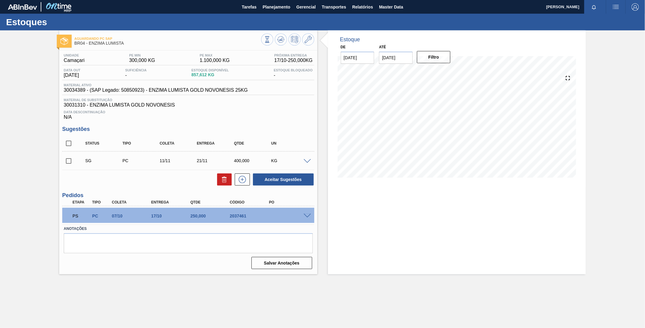
click at [309, 212] on div "PS PC 07/10 17/10 250,000 2037461" at bounding box center [188, 215] width 252 height 15
click at [308, 216] on span at bounding box center [307, 216] width 7 height 5
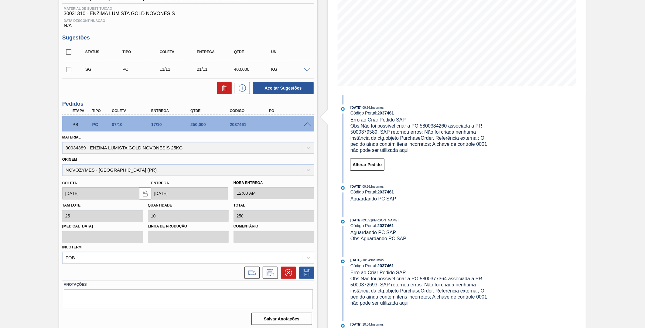
scroll to position [93, 0]
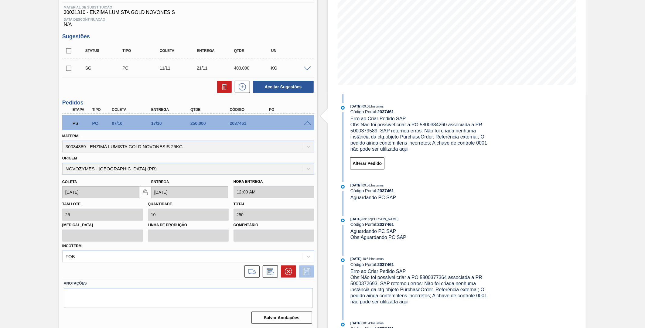
click at [305, 271] on icon at bounding box center [307, 271] width 10 height 7
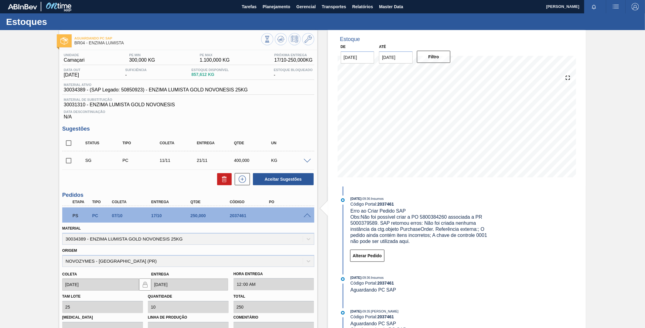
scroll to position [0, 0]
drag, startPoint x: 126, startPoint y: 44, endPoint x: 101, endPoint y: 41, distance: 25.8
click at [102, 41] on span "BR04 - ENZIMA LUMISTA" at bounding box center [167, 43] width 187 height 5
drag, startPoint x: 101, startPoint y: 41, endPoint x: 64, endPoint y: 92, distance: 62.7
click at [64, 92] on span "30034389 - (SAP Legado: 50850923) - ENZIMA LUMISTA GOLD NOVONESIS 25KG" at bounding box center [156, 89] width 184 height 5
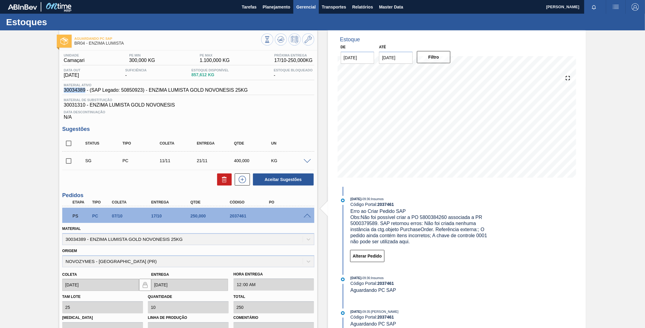
copy span "30034389"
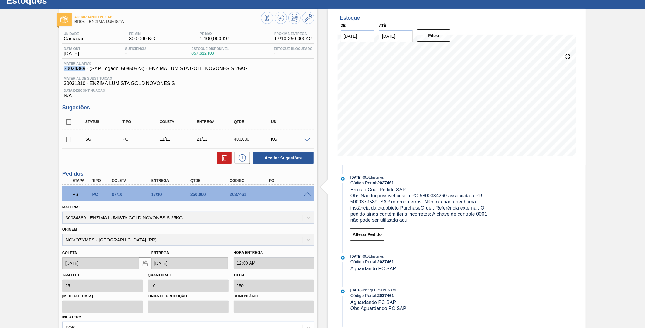
scroll to position [34, 0]
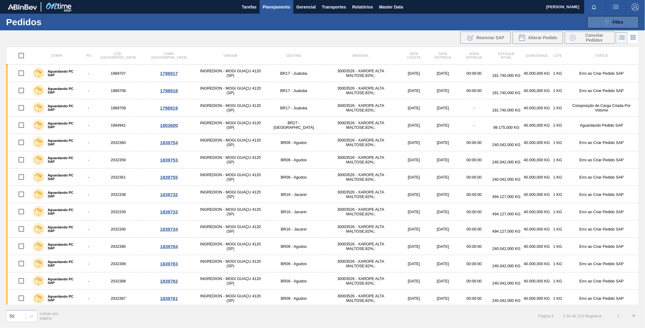
click at [618, 16] on button "089F7B8B-B2A5-4AFE-B5C0-19BA573D28AC Filtro" at bounding box center [613, 22] width 52 height 12
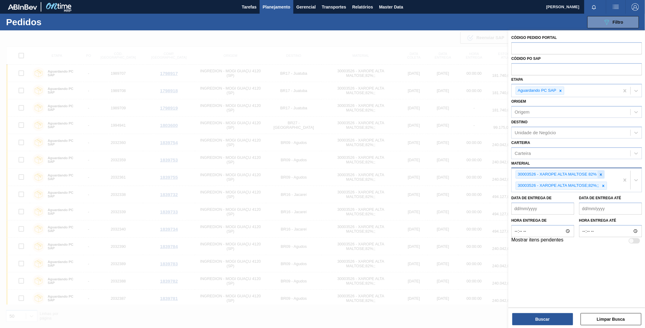
click at [600, 175] on icon at bounding box center [601, 174] width 4 height 4
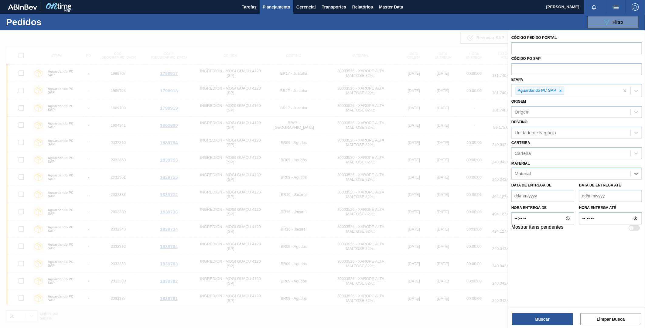
click at [600, 175] on div "Material" at bounding box center [570, 173] width 119 height 9
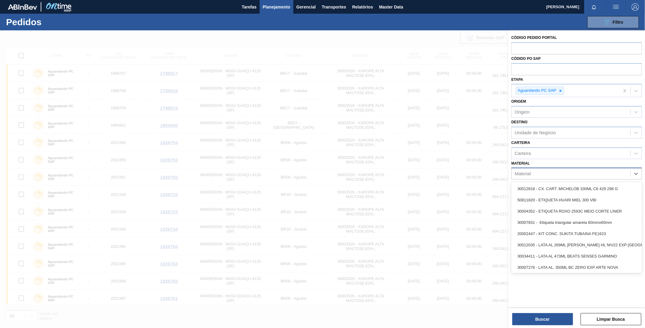
paste input "30034389"
type input "30034389"
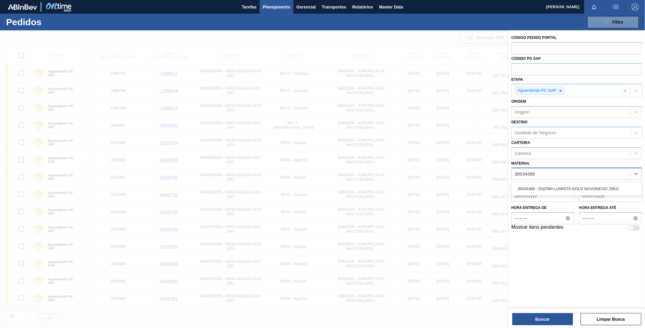
drag, startPoint x: 553, startPoint y: 186, endPoint x: 552, endPoint y: 198, distance: 11.9
click at [553, 186] on div "30034389 - ENZIMA LUMISTA GOLD NOVONESIS 25KG" at bounding box center [576, 188] width 131 height 11
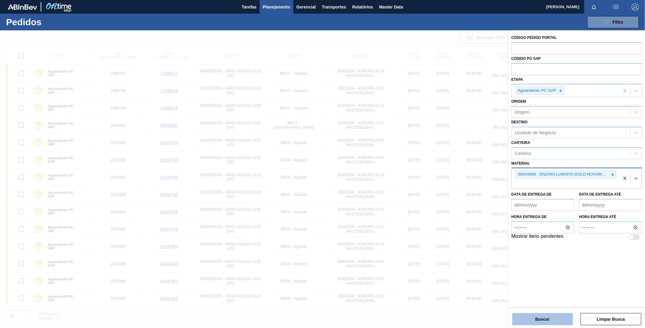
click at [546, 313] on button "Buscar" at bounding box center [542, 319] width 61 height 12
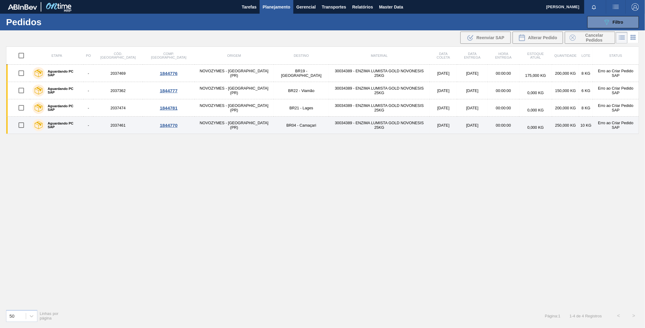
click at [23, 125] on input "checkbox" at bounding box center [21, 125] width 13 height 13
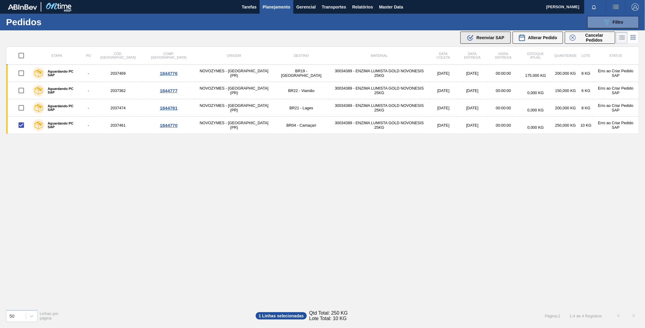
click at [502, 37] on span "Reenviar SAP" at bounding box center [490, 37] width 28 height 5
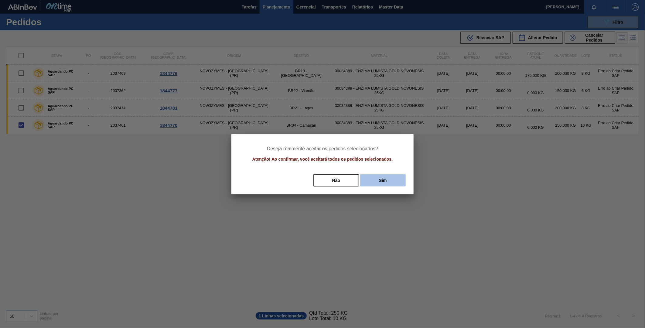
click at [389, 176] on button "Sim" at bounding box center [383, 180] width 46 height 12
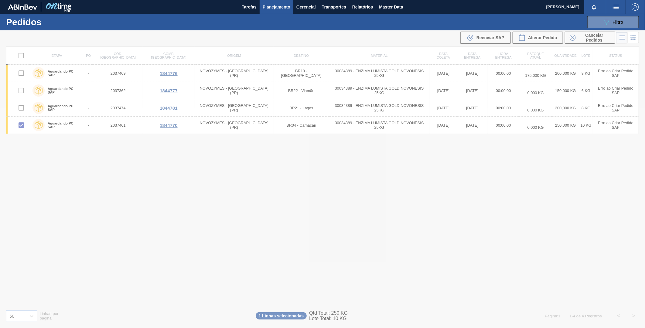
checkbox input "false"
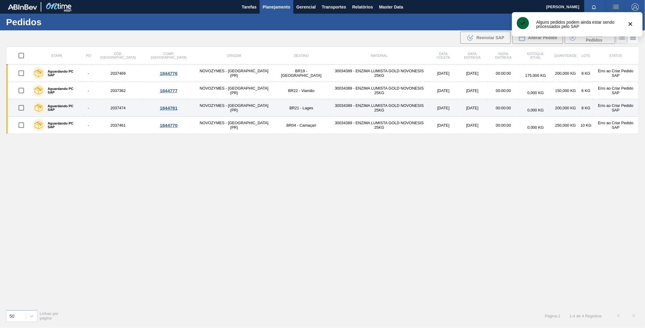
drag, startPoint x: 24, startPoint y: 106, endPoint x: 44, endPoint y: 107, distance: 20.4
click at [24, 107] on input "checkbox" at bounding box center [21, 107] width 13 height 13
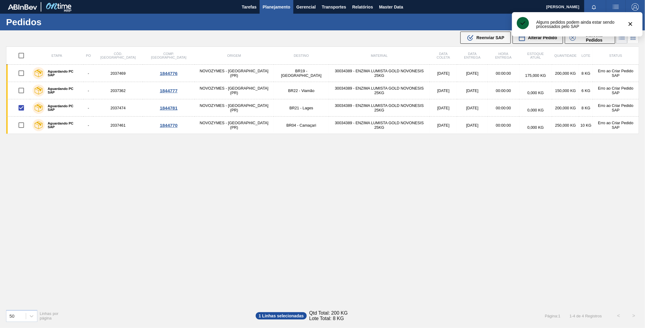
drag, startPoint x: 480, startPoint y: 40, endPoint x: 474, endPoint y: 49, distance: 10.4
click at [479, 40] on div ".b{fill:var(--color-action-default)} Reenviar SAP" at bounding box center [486, 37] width 38 height 7
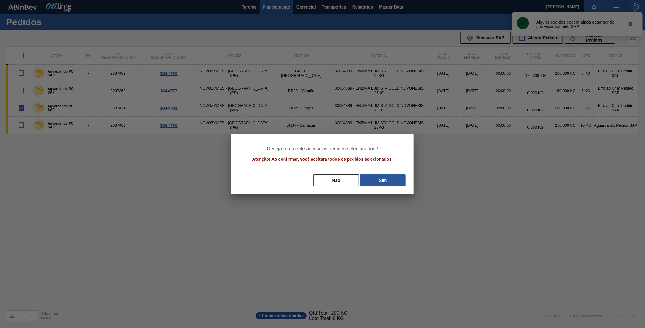
click at [369, 187] on div "Deseja realmente aceitar os pedidos selecionados? Atenção! Ao confirmar, você a…" at bounding box center [322, 164] width 182 height 60
drag, startPoint x: 372, startPoint y: 184, endPoint x: 356, endPoint y: 175, distance: 18.3
click at [373, 183] on button "Sim" at bounding box center [383, 180] width 46 height 12
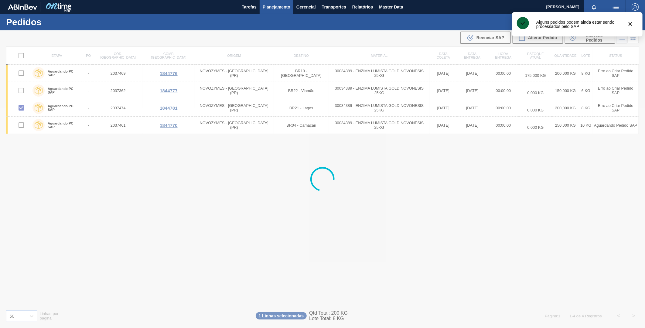
checkbox input "false"
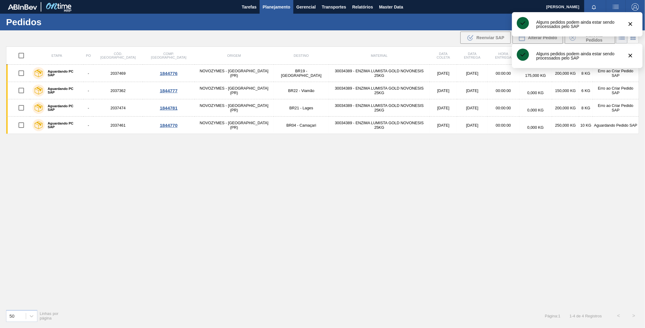
click at [24, 73] on input "checkbox" at bounding box center [21, 73] width 13 height 13
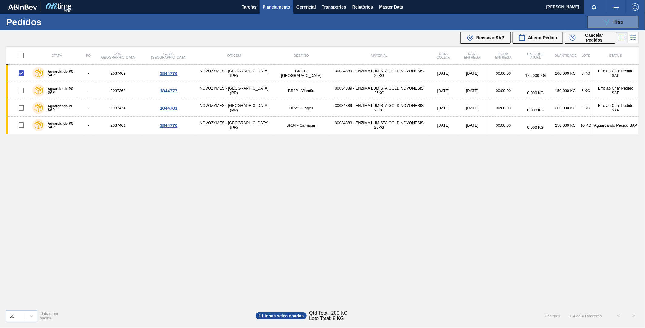
drag, startPoint x: 490, startPoint y: 39, endPoint x: 450, endPoint y: 89, distance: 63.7
click at [490, 39] on span "Reenviar SAP" at bounding box center [490, 37] width 28 height 5
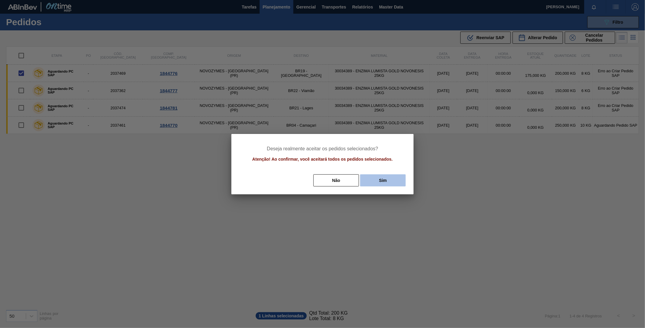
click at [373, 184] on button "Sim" at bounding box center [383, 180] width 46 height 12
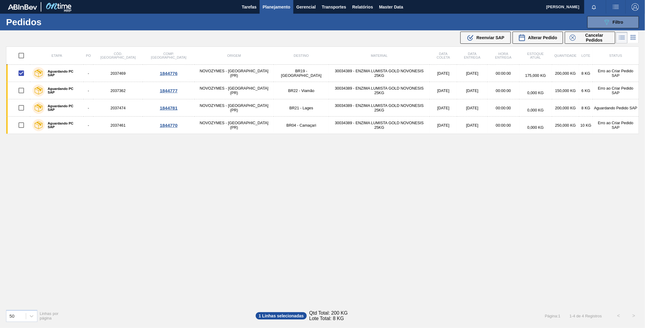
checkbox input "false"
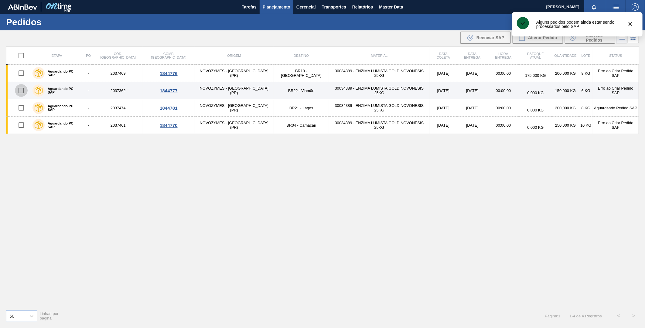
click at [27, 90] on input "checkbox" at bounding box center [21, 90] width 13 height 13
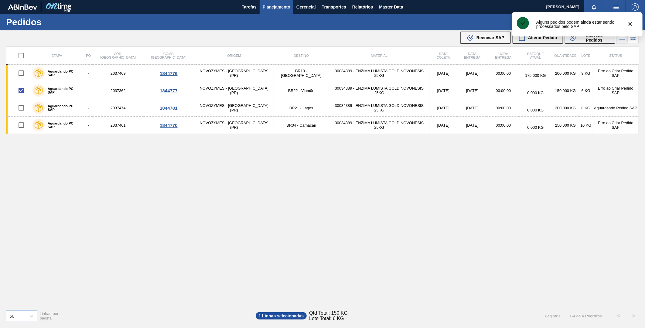
drag, startPoint x: 499, startPoint y: 38, endPoint x: 491, endPoint y: 54, distance: 17.9
click at [498, 38] on span "Reenviar SAP" at bounding box center [490, 37] width 28 height 5
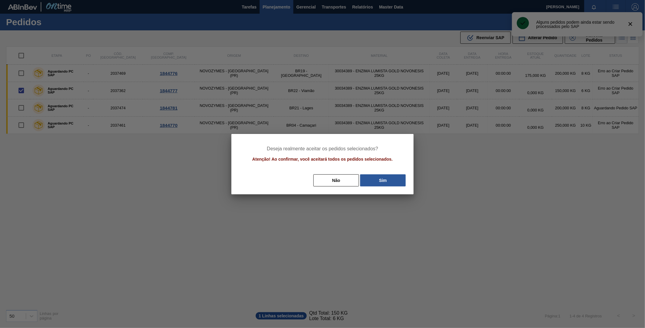
drag, startPoint x: 365, startPoint y: 182, endPoint x: 371, endPoint y: 181, distance: 6.0
click at [368, 181] on button "Sim" at bounding box center [383, 180] width 46 height 12
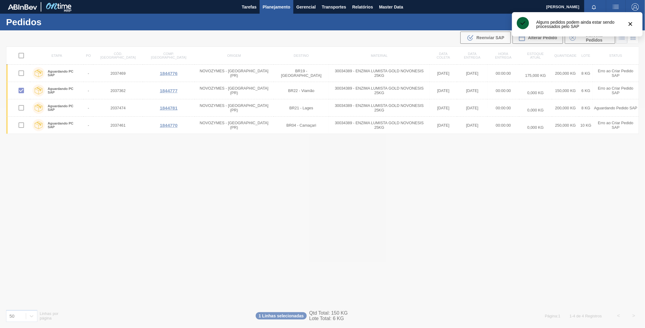
checkbox input "false"
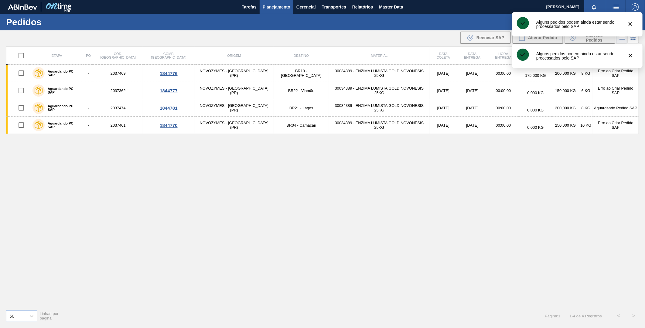
click at [398, 164] on div "Etapa PO Cód. Pedido Comp. Carga Origem Destino Material Data coleta Data entre…" at bounding box center [322, 175] width 633 height 258
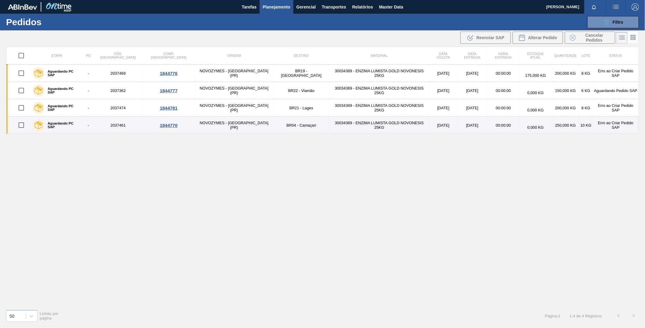
click at [27, 125] on input "checkbox" at bounding box center [21, 125] width 13 height 13
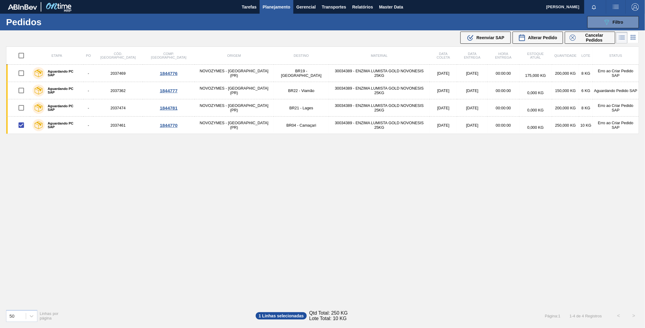
drag, startPoint x: 480, startPoint y: 41, endPoint x: 476, endPoint y: 64, distance: 23.8
click at [479, 41] on div ".b{fill:var(--color-action-default)} Reenviar SAP" at bounding box center [486, 37] width 38 height 7
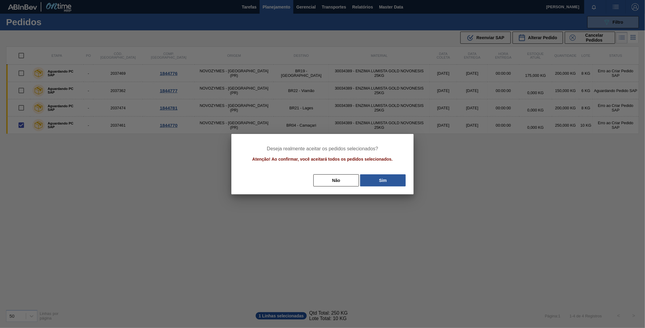
click at [395, 173] on div "Deseja realmente aceitar os pedidos selecionados? Atenção! Ao confirmar, você a…" at bounding box center [322, 164] width 182 height 60
click at [393, 177] on button "Sim" at bounding box center [383, 180] width 46 height 12
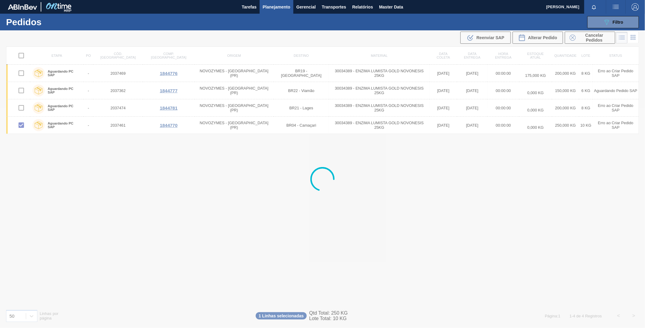
checkbox input "false"
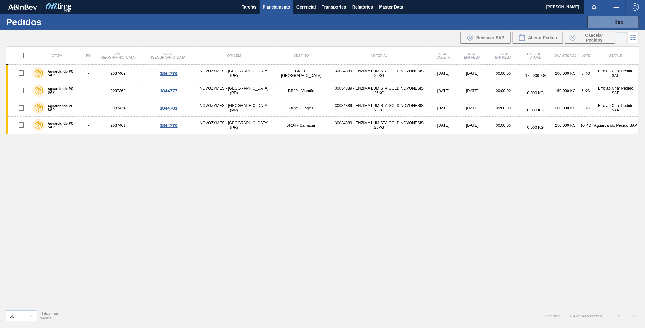
click at [383, 207] on div "Etapa PO Cód. Pedido Comp. Carga Origem Destino Material Data coleta Data entre…" at bounding box center [322, 175] width 633 height 258
click at [353, 195] on div "Etapa PO Cód. Pedido Comp. Carga Origem Destino Material Data coleta Data entre…" at bounding box center [322, 175] width 633 height 258
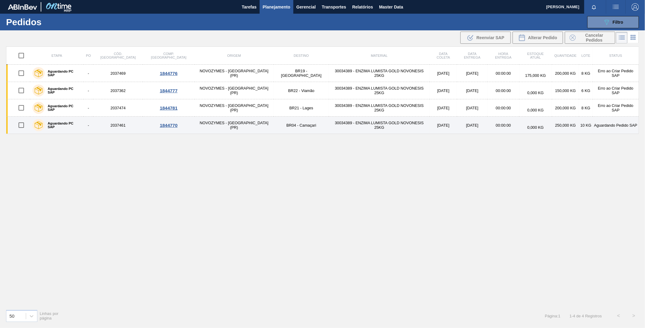
click at [29, 127] on div at bounding box center [21, 125] width 16 height 13
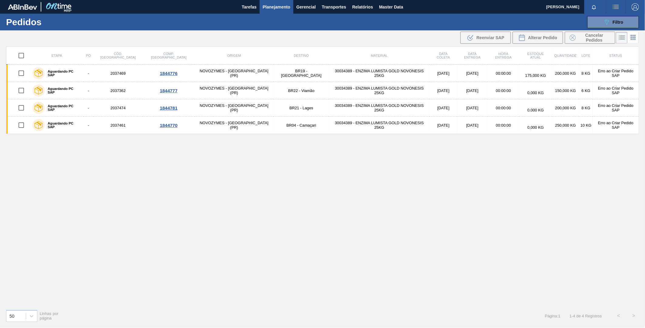
click at [432, 156] on div "Etapa PO Cód. Pedido Comp. Carga Origem Destino Material Data coleta Data entre…" at bounding box center [322, 175] width 633 height 258
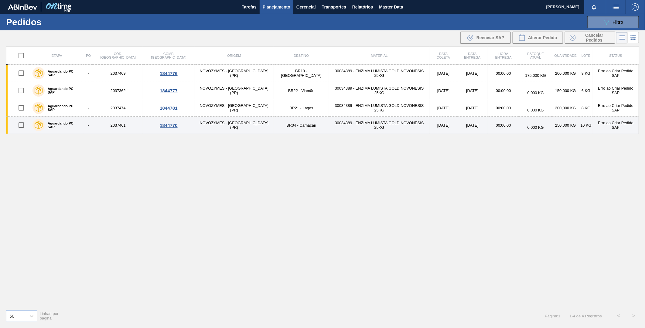
click at [64, 125] on label "Aguardando PC SAP" at bounding box center [63, 124] width 36 height 7
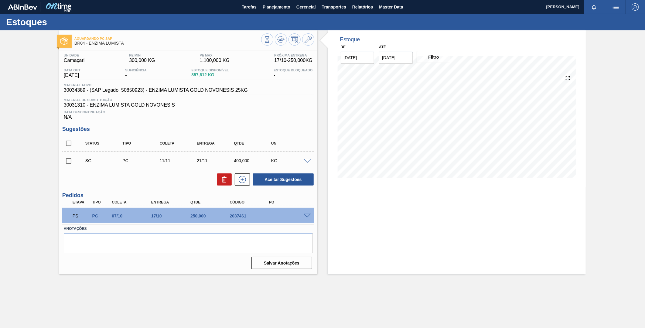
click at [294, 213] on div "PS PC 07/10 17/10 250,000 2037461" at bounding box center [187, 215] width 236 height 12
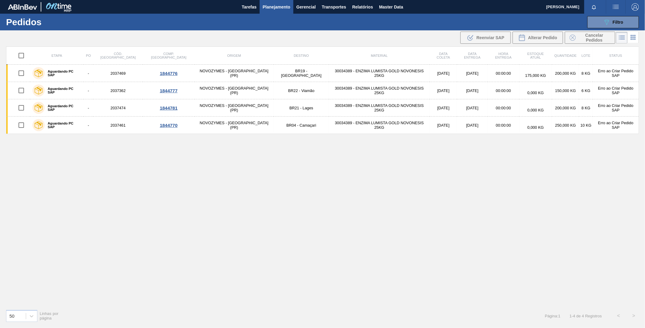
click at [77, 105] on div "Aguardando PC SAP" at bounding box center [57, 107] width 52 height 15
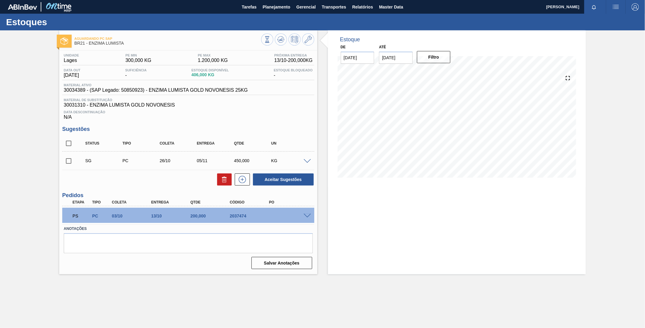
click at [304, 213] on div at bounding box center [308, 215] width 12 height 5
click at [254, 219] on div "PS PC 03/10 13/10 200,000 2037474" at bounding box center [187, 215] width 236 height 12
click at [303, 213] on div at bounding box center [308, 215] width 12 height 5
click at [305, 216] on span at bounding box center [307, 216] width 7 height 5
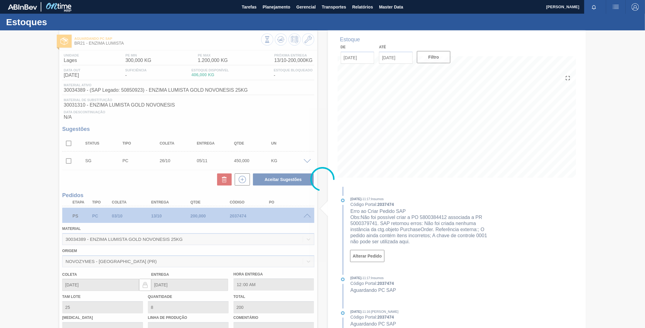
click at [553, 253] on div at bounding box center [322, 178] width 645 height 297
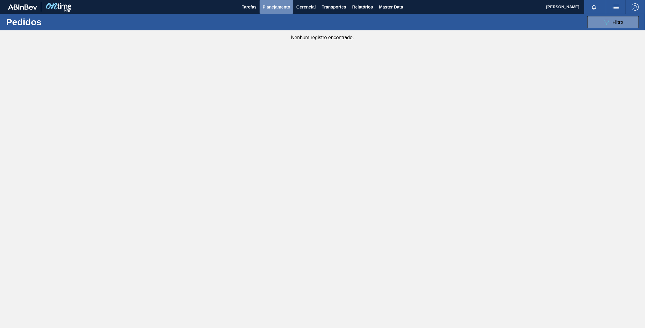
click at [284, 5] on span "Planejamento" at bounding box center [277, 6] width 28 height 7
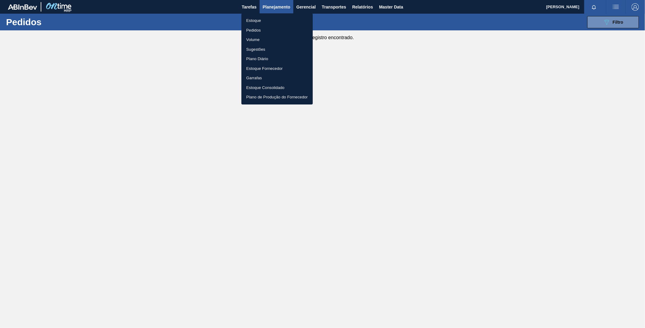
click at [624, 26] on div at bounding box center [322, 164] width 645 height 328
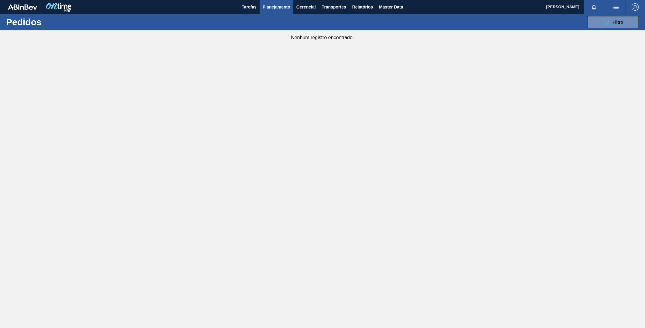
click at [618, 0] on body "Tarefas Planejamento Gerencial Transportes Relatórios Master Data [PERSON_NAME]…" at bounding box center [322, 0] width 645 height 0
click at [613, 23] on span "Filtro" at bounding box center [618, 22] width 11 height 5
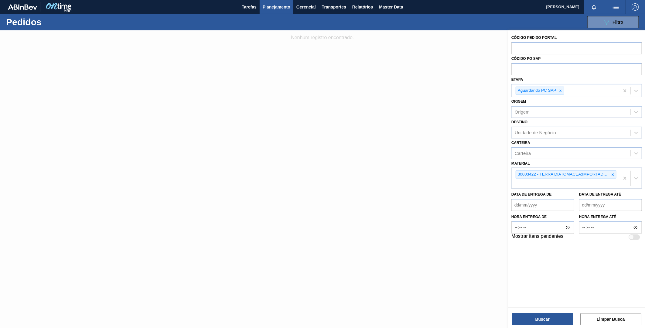
click at [615, 172] on div at bounding box center [612, 175] width 7 height 8
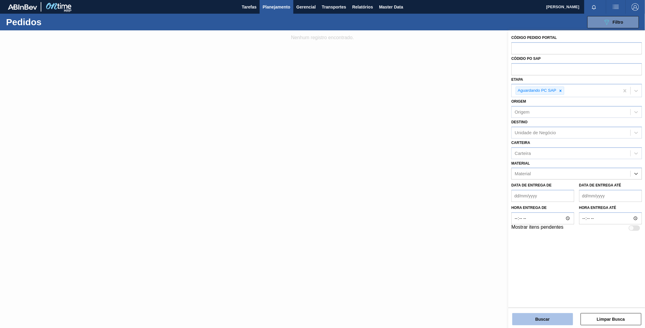
click at [548, 315] on button "Buscar" at bounding box center [542, 319] width 61 height 12
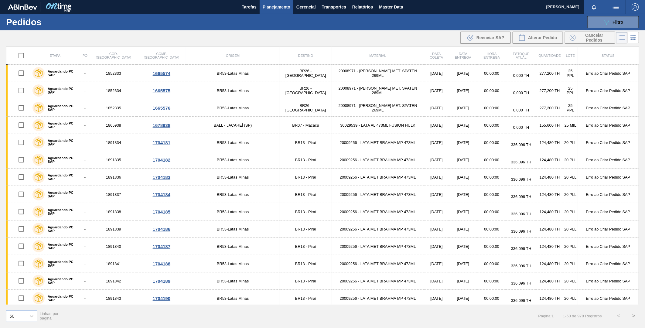
click at [22, 55] on input "checkbox" at bounding box center [21, 55] width 13 height 13
checkbox input "true"
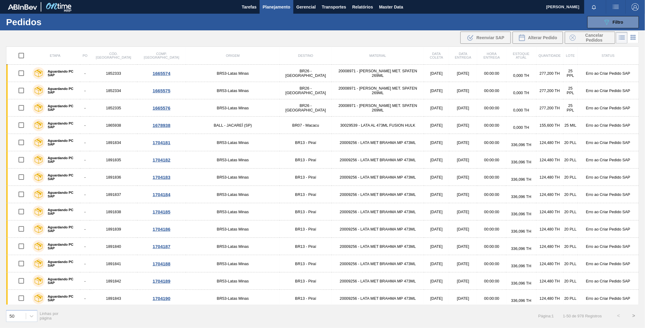
checkbox input "true"
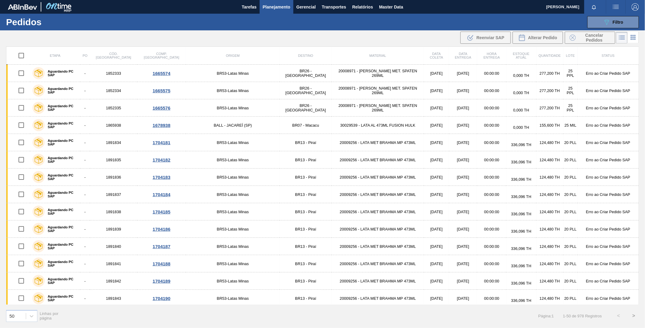
checkbox input "true"
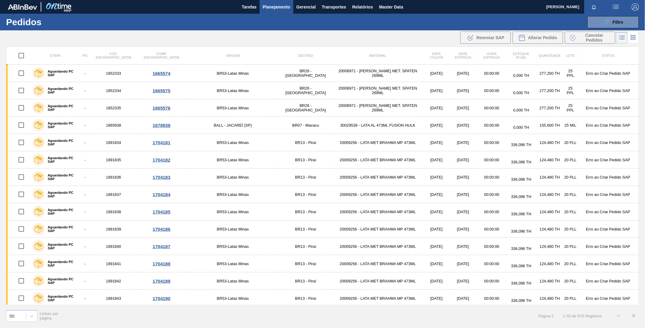
checkbox input "true"
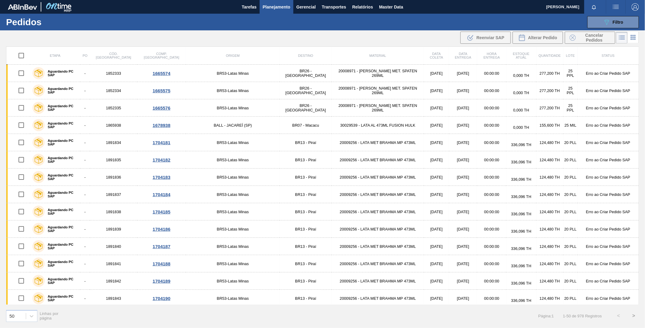
checkbox input "true"
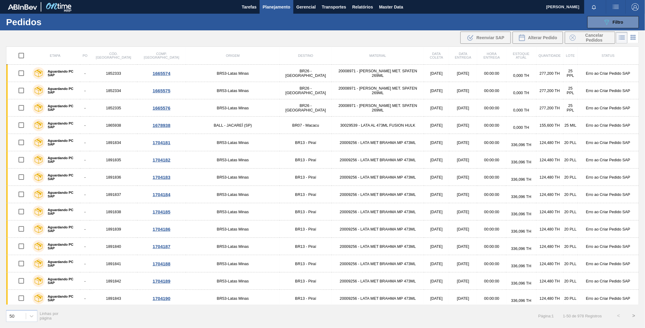
checkbox input "true"
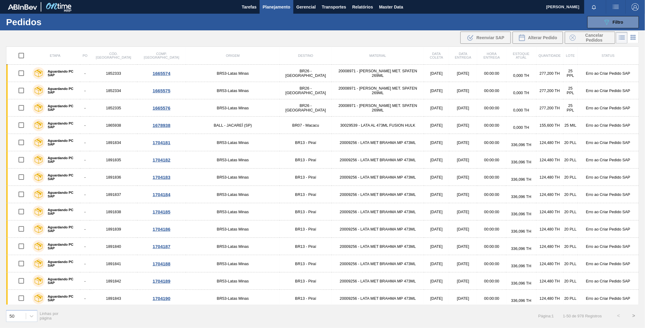
checkbox input "true"
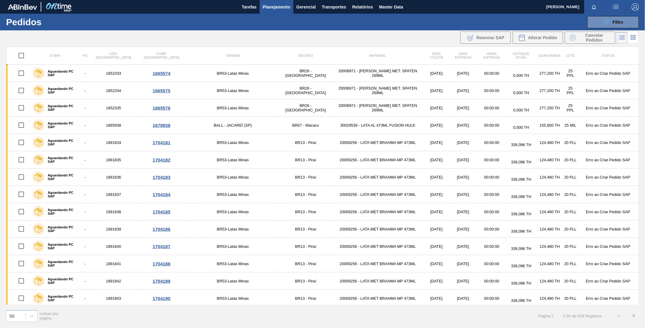
checkbox input "true"
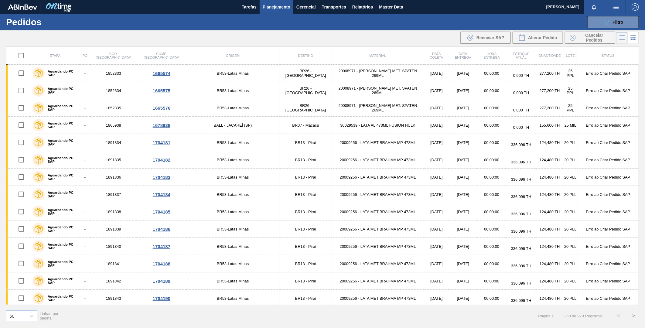
checkbox input "true"
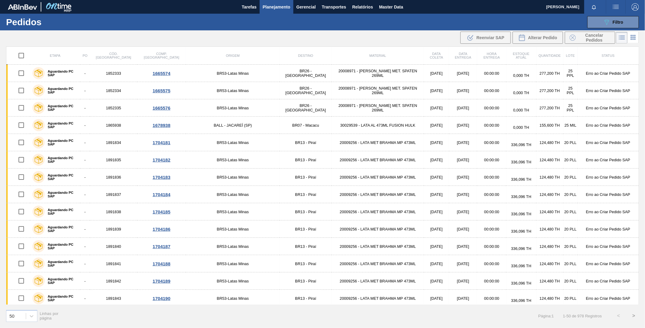
checkbox input "true"
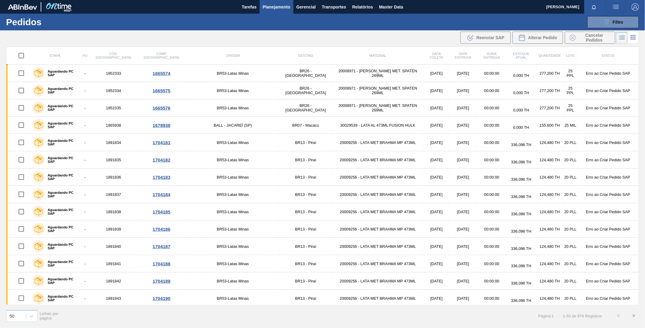
checkbox input "true"
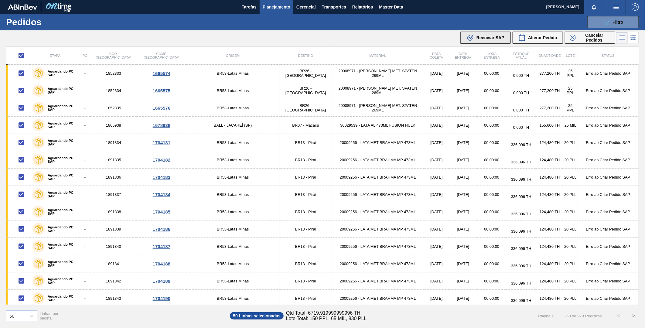
click at [480, 40] on div ".b{fill:var(--color-action-default)} Reenviar SAP" at bounding box center [486, 37] width 38 height 7
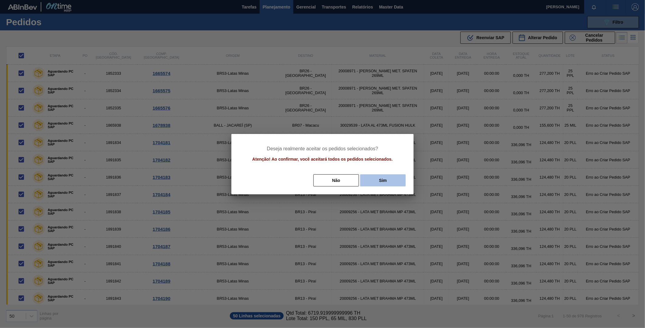
click at [399, 175] on button "Sim" at bounding box center [383, 180] width 46 height 12
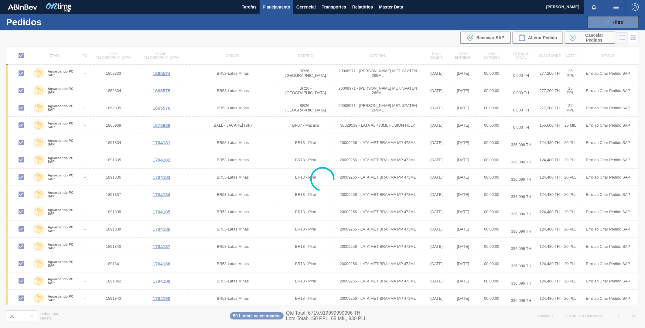
checkbox input "false"
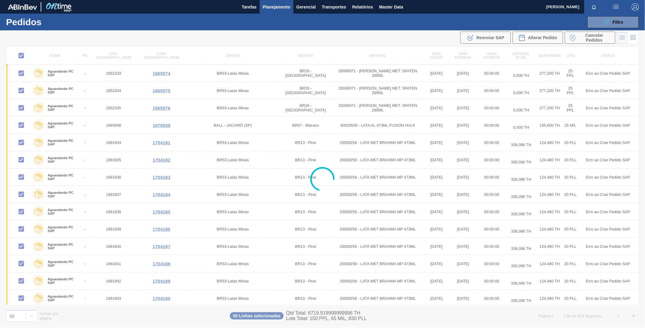
checkbox input "false"
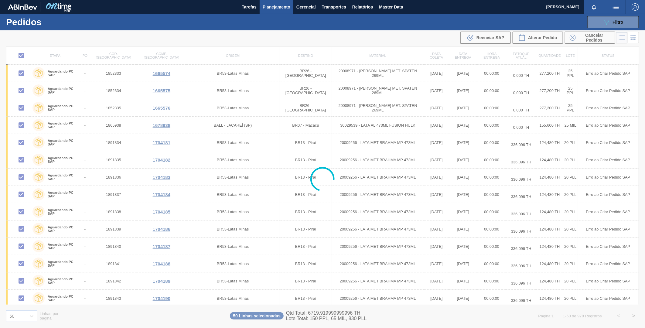
checkbox input "false"
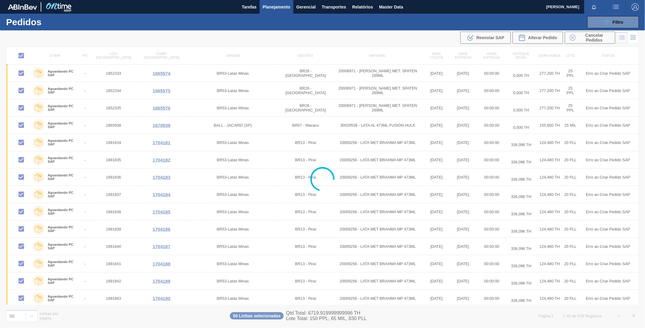
checkbox input "false"
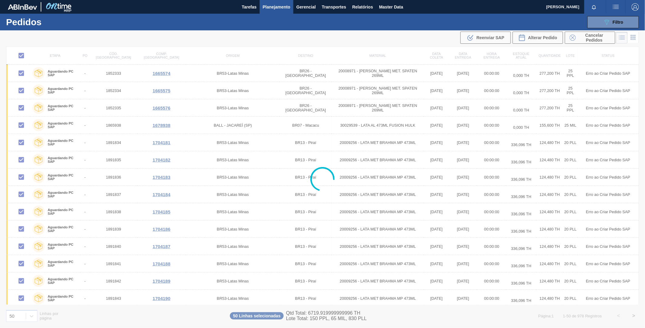
checkbox input "false"
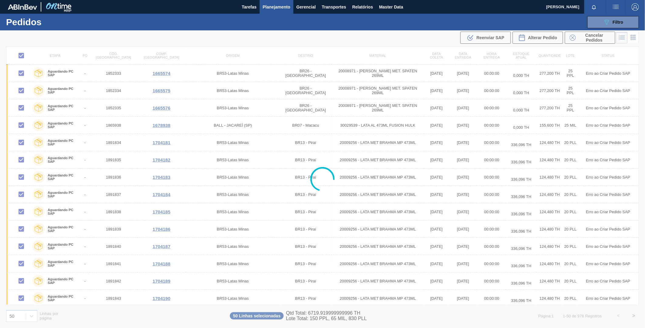
checkbox input "false"
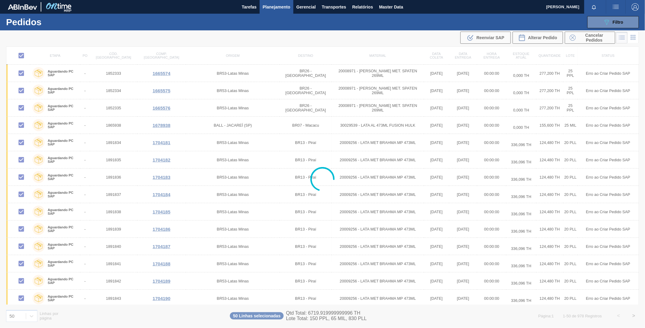
checkbox input "false"
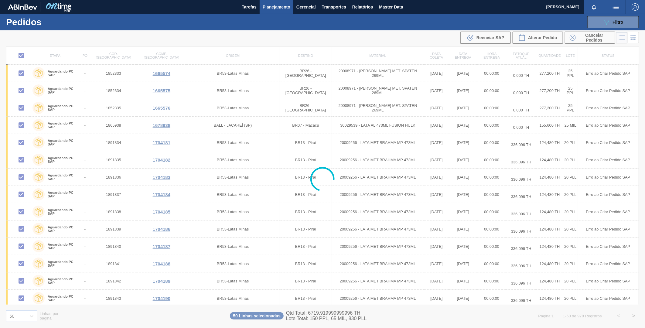
checkbox input "false"
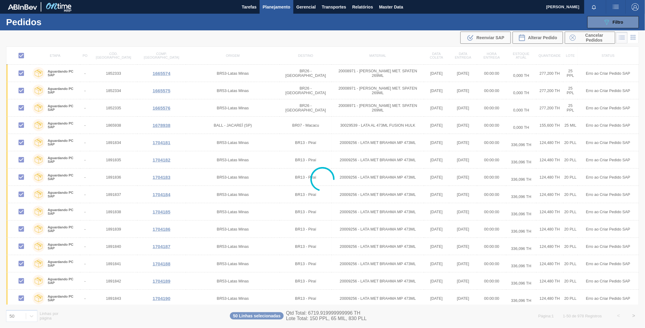
checkbox input "false"
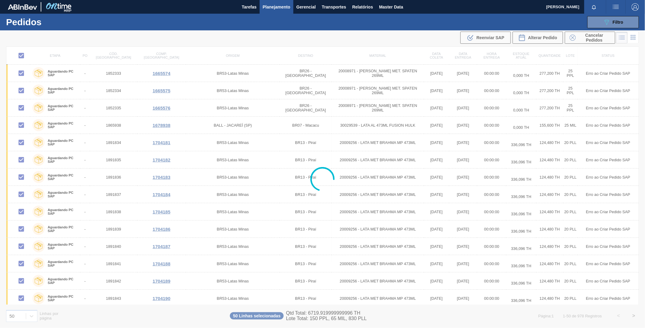
checkbox input "false"
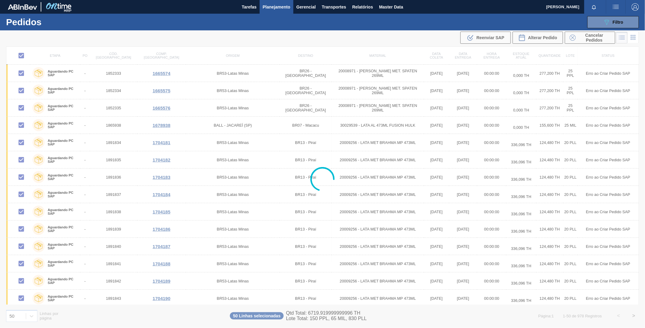
checkbox input "false"
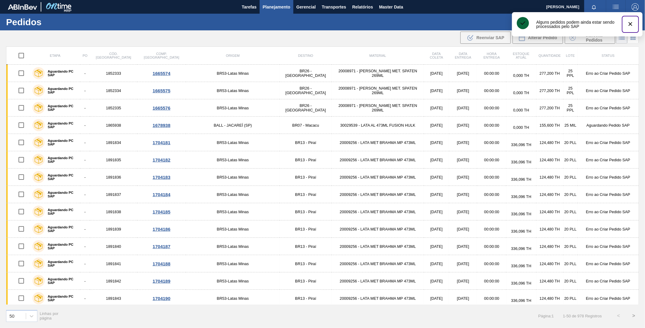
drag, startPoint x: 633, startPoint y: 24, endPoint x: 617, endPoint y: 26, distance: 16.0
click at [632, 24] on icon "botão de ícone" at bounding box center [630, 23] width 7 height 7
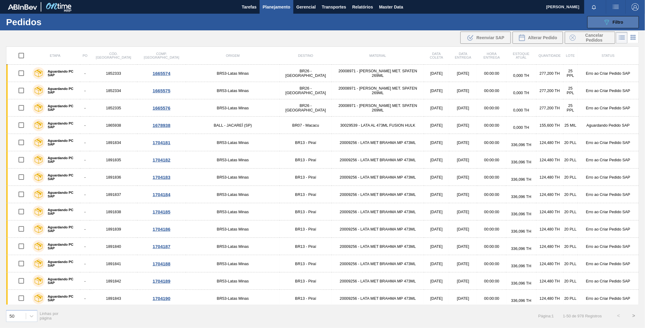
click at [610, 23] on icon "089F7B8B-B2A5-4AFE-B5C0-19BA573D28AC" at bounding box center [606, 22] width 7 height 7
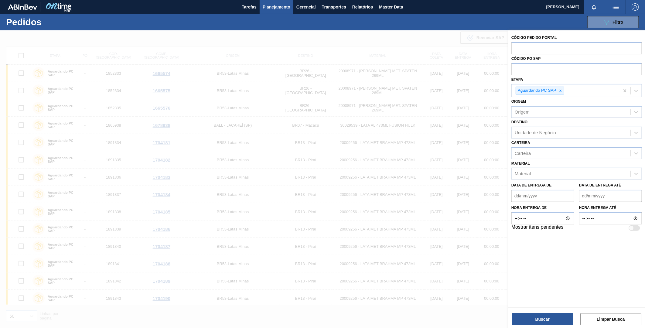
click at [450, 148] on div at bounding box center [322, 194] width 645 height 328
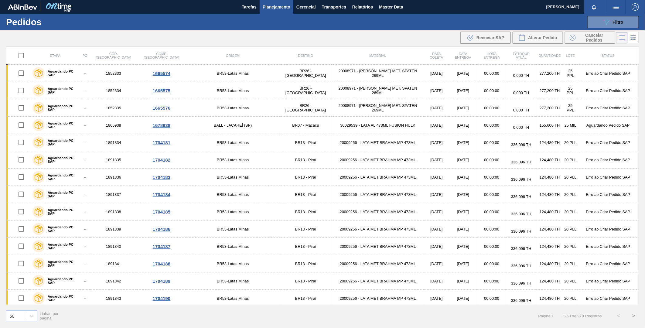
click at [630, 317] on button ">" at bounding box center [633, 315] width 15 height 15
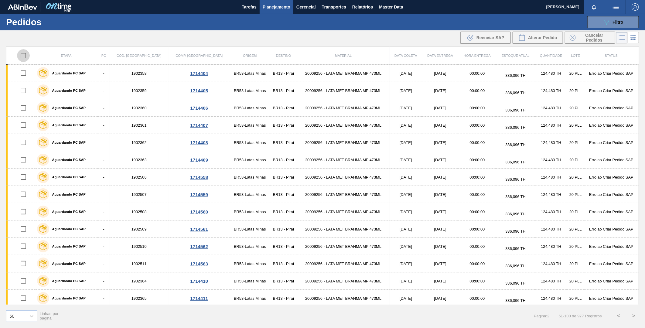
click at [28, 58] on input "checkbox" at bounding box center [23, 55] width 13 height 13
checkbox input "true"
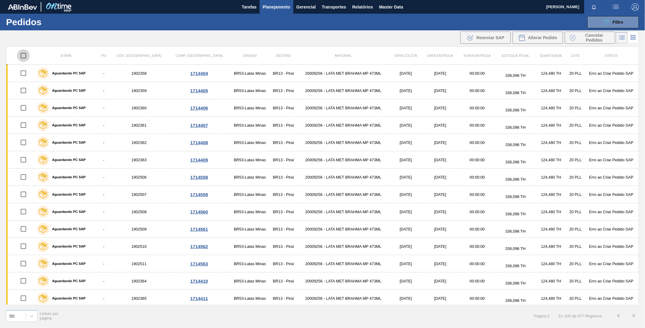
checkbox input "true"
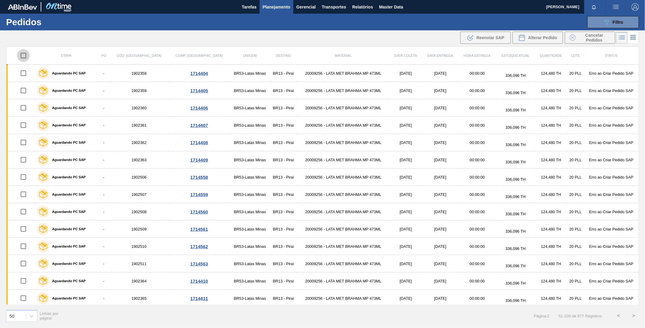
checkbox input "true"
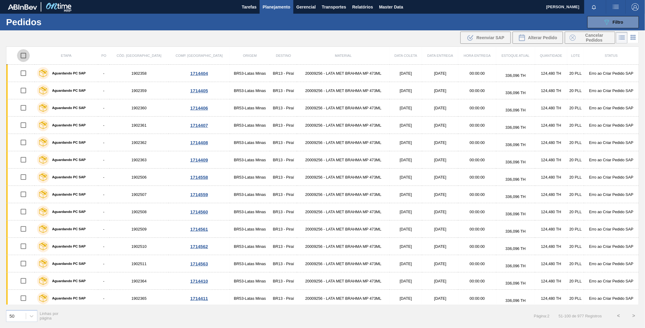
checkbox input "true"
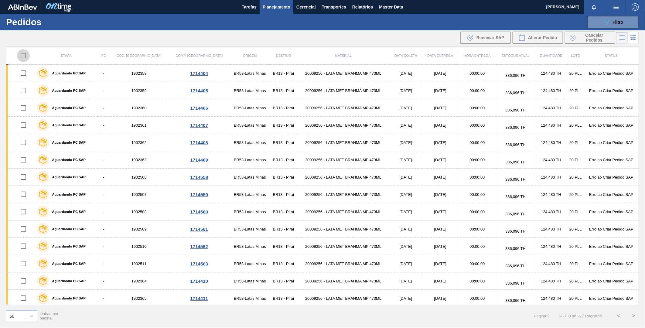
checkbox input "true"
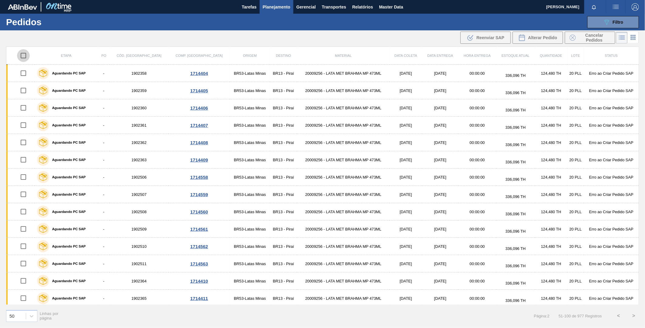
checkbox input "true"
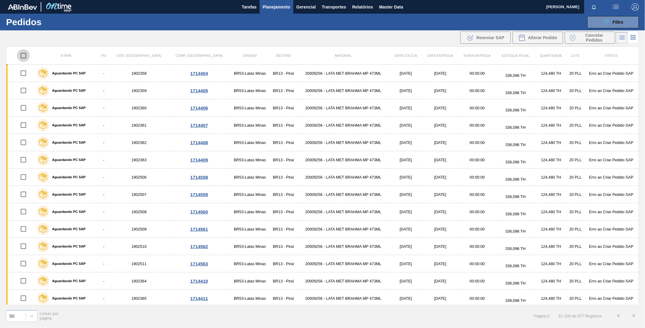
checkbox input "true"
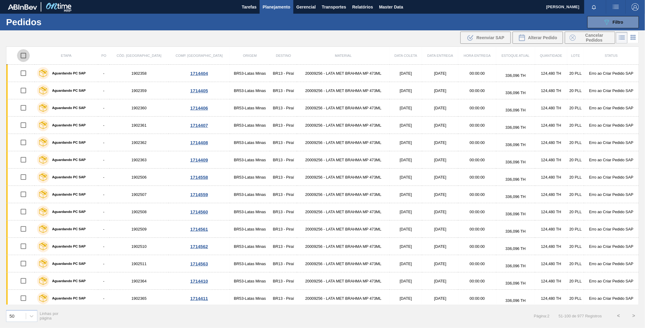
checkbox input "true"
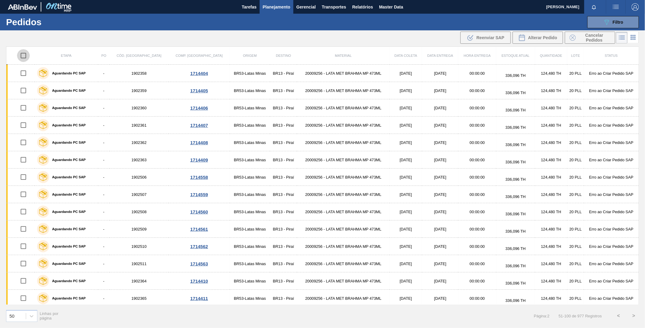
checkbox input "true"
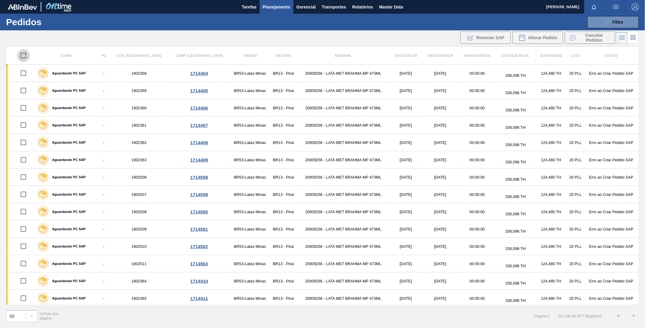
checkbox input "true"
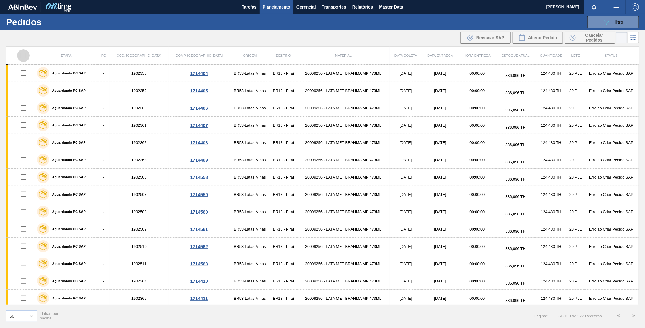
checkbox input "true"
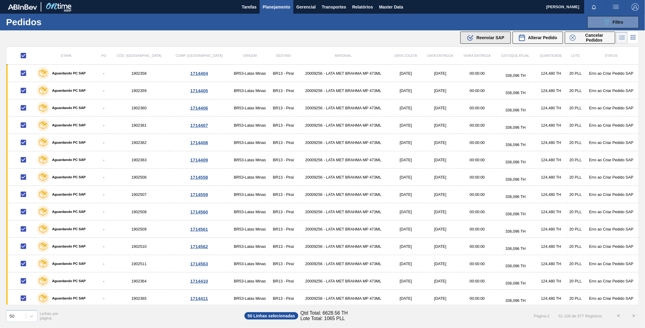
click at [496, 40] on span "Reenviar SAP" at bounding box center [490, 37] width 28 height 5
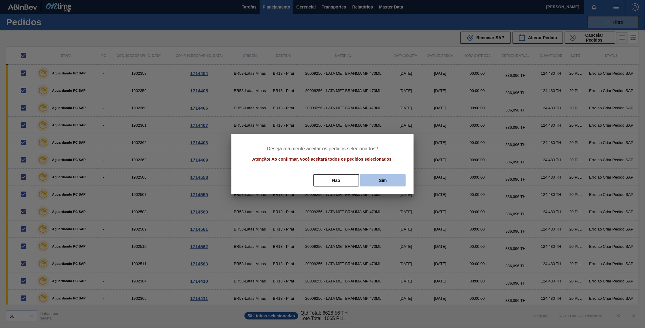
click at [387, 177] on button "Sim" at bounding box center [383, 180] width 46 height 12
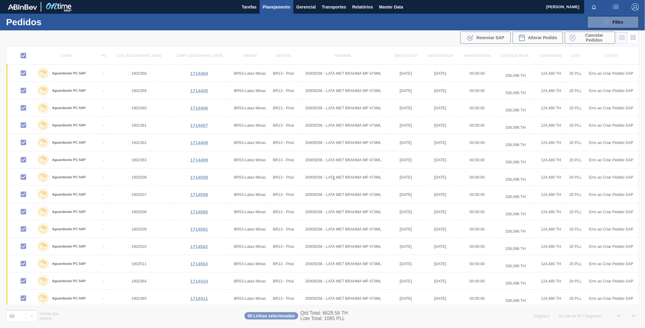
checkbox input "false"
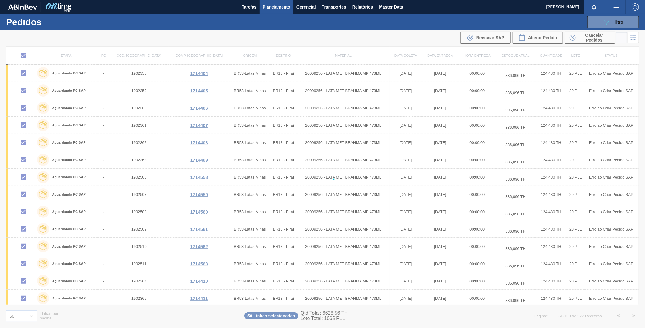
checkbox input "false"
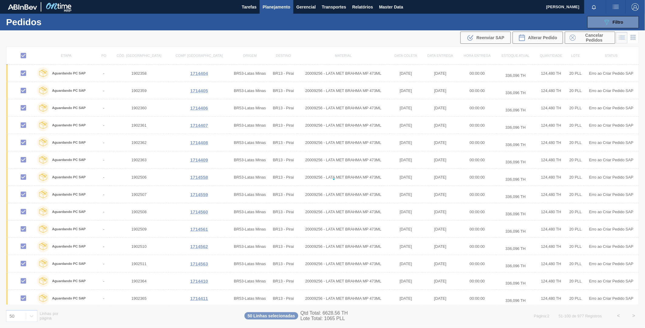
checkbox input "false"
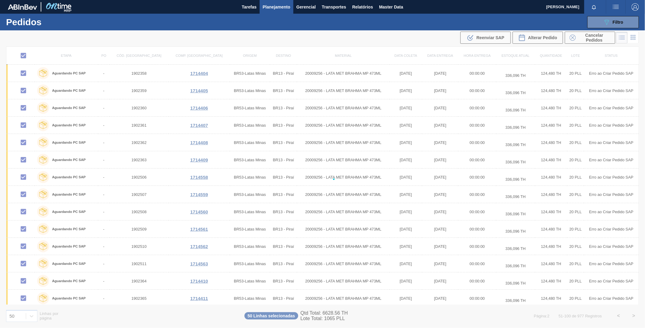
checkbox input "false"
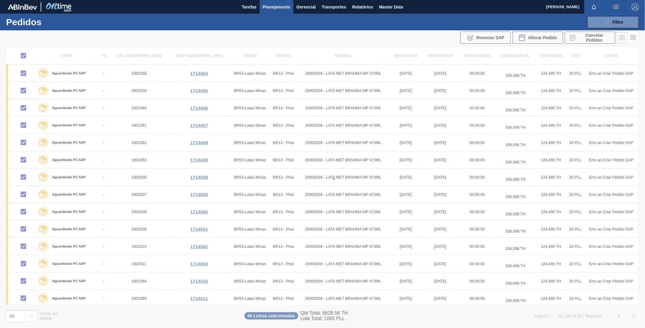
checkbox input "false"
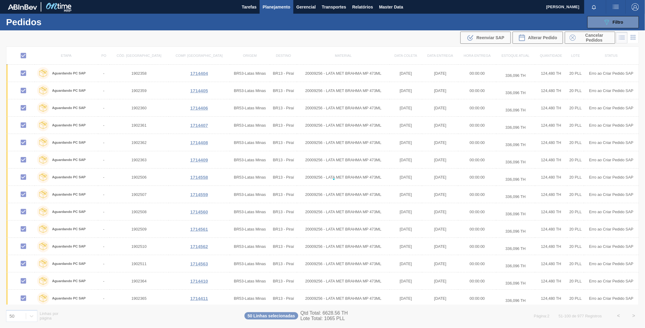
checkbox input "false"
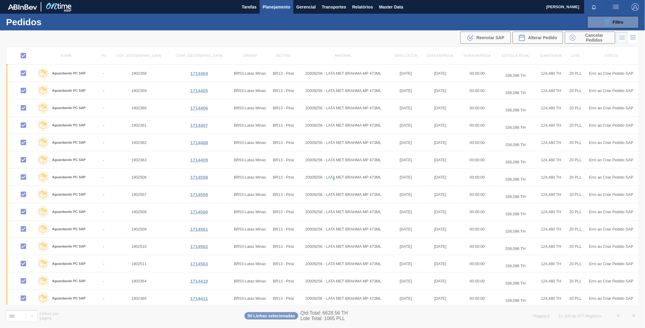
checkbox input "false"
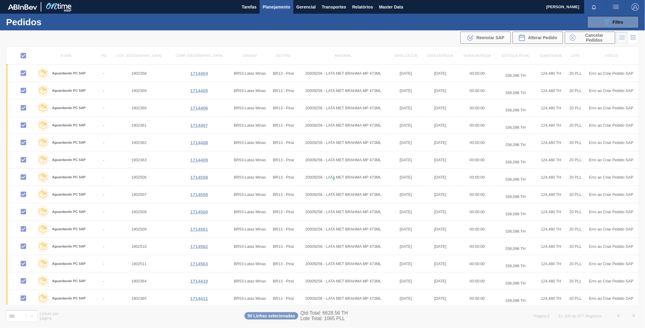
checkbox input "false"
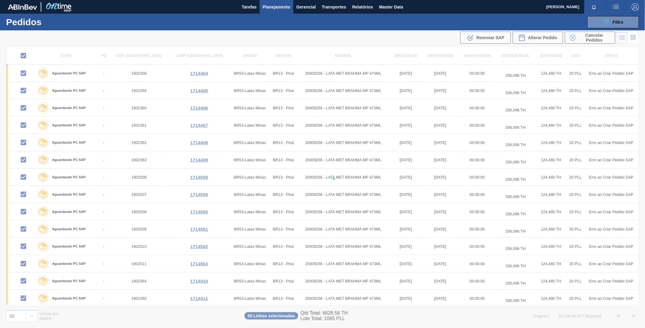
checkbox input "false"
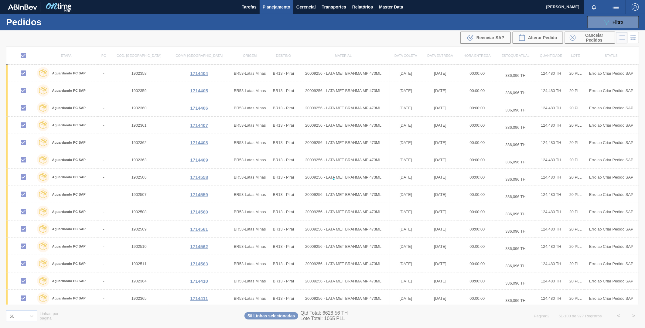
checkbox input "false"
